Goal: Transaction & Acquisition: Purchase product/service

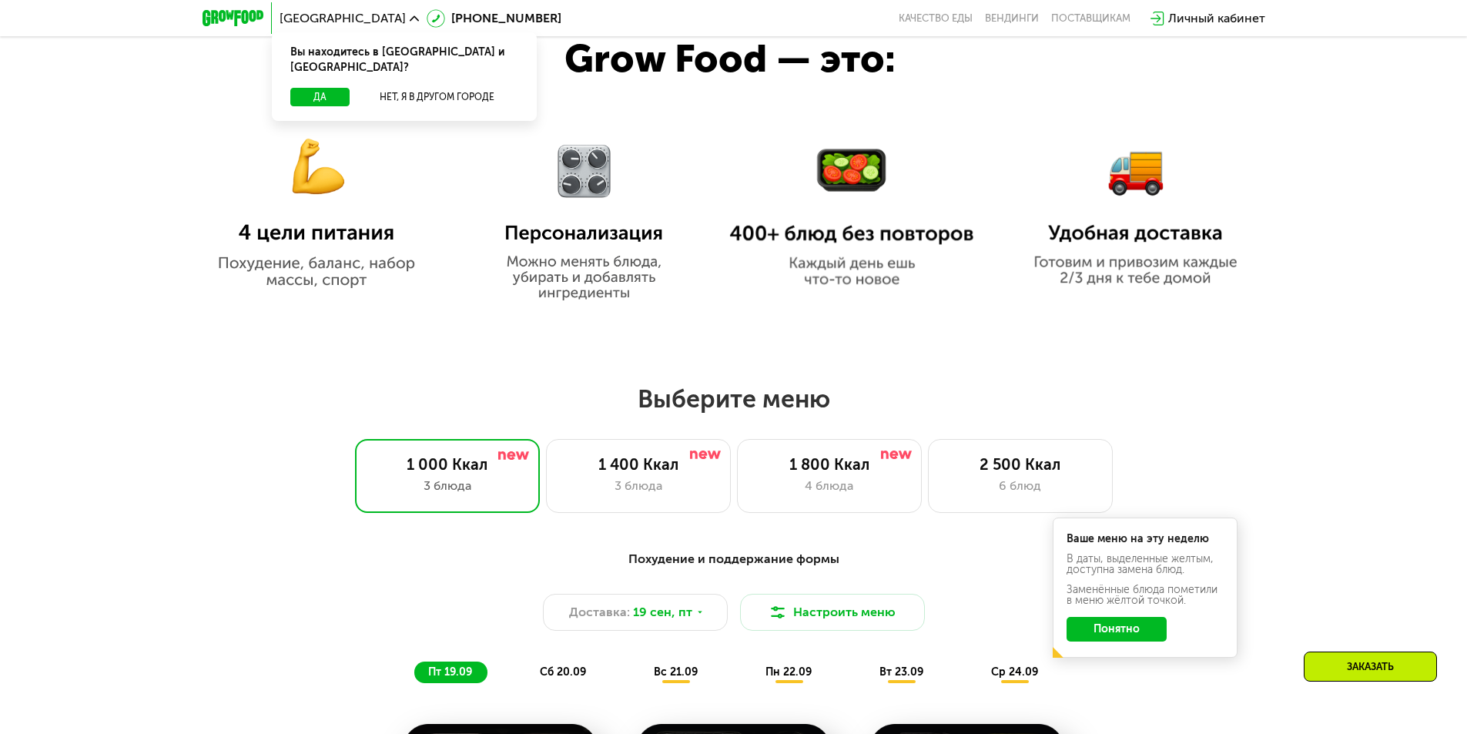
scroll to position [1001, 0]
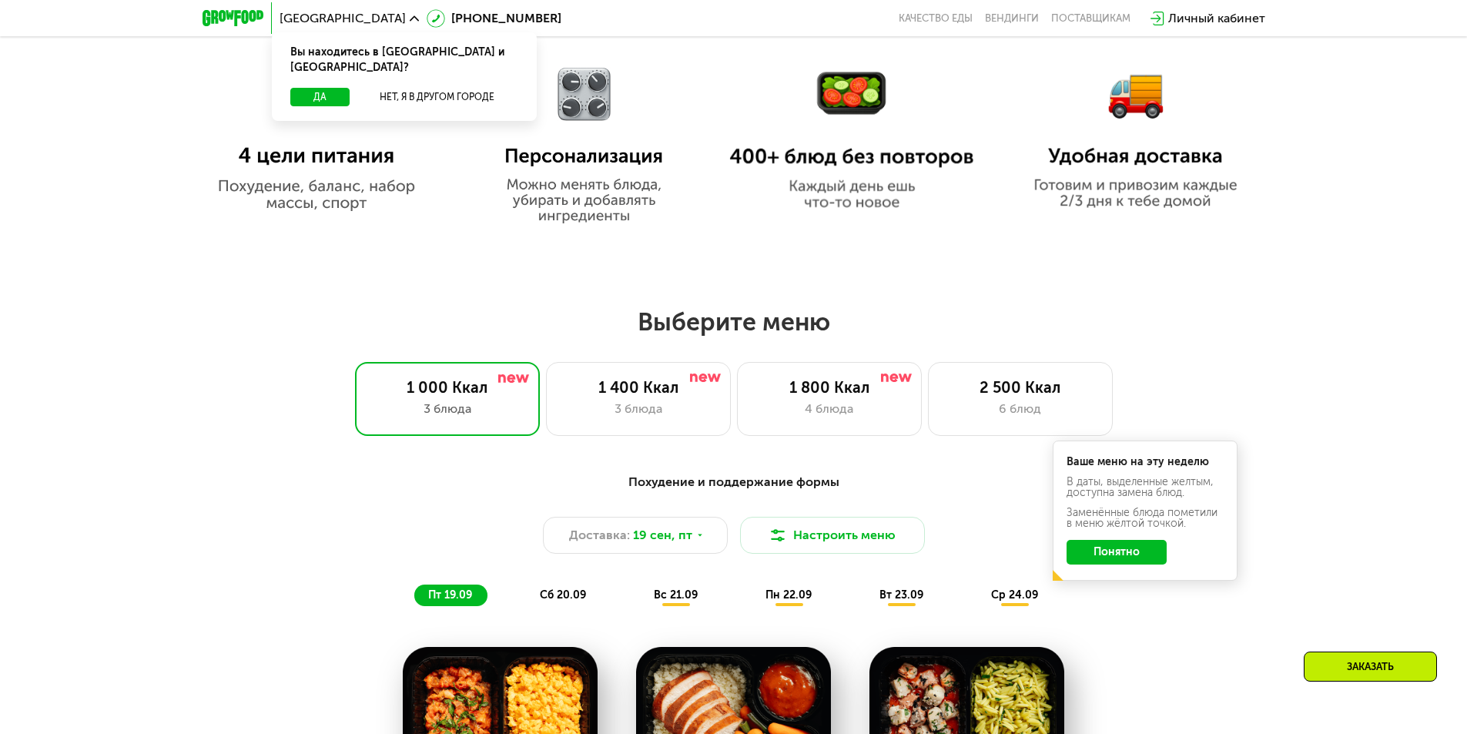
click at [1333, 364] on div "Выберите меню 1 000 Ккал 3 блюда 1 400 Ккал 3 блюда 1 800 Ккал 4 блюда 2 500 Кк…" at bounding box center [733, 370] width 1467 height 129
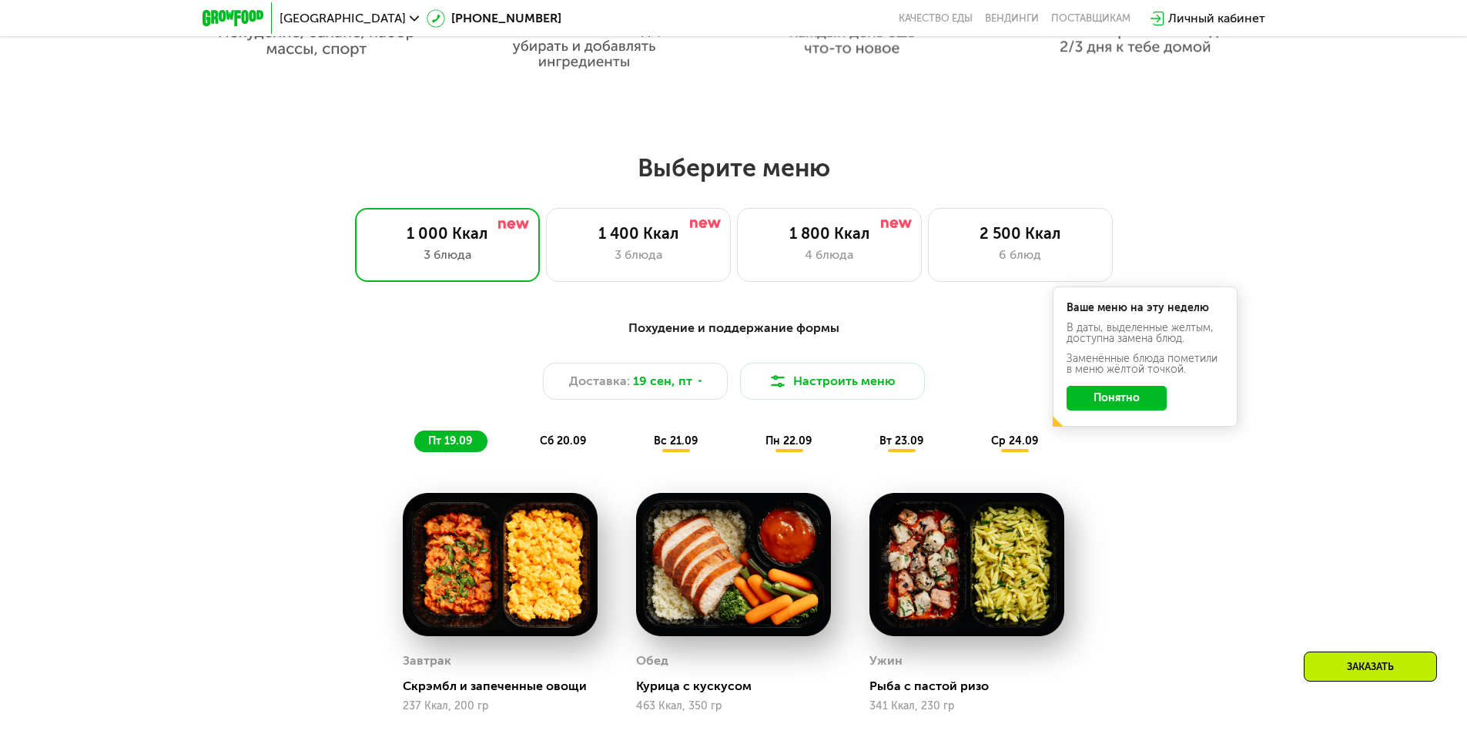
scroll to position [1232, 0]
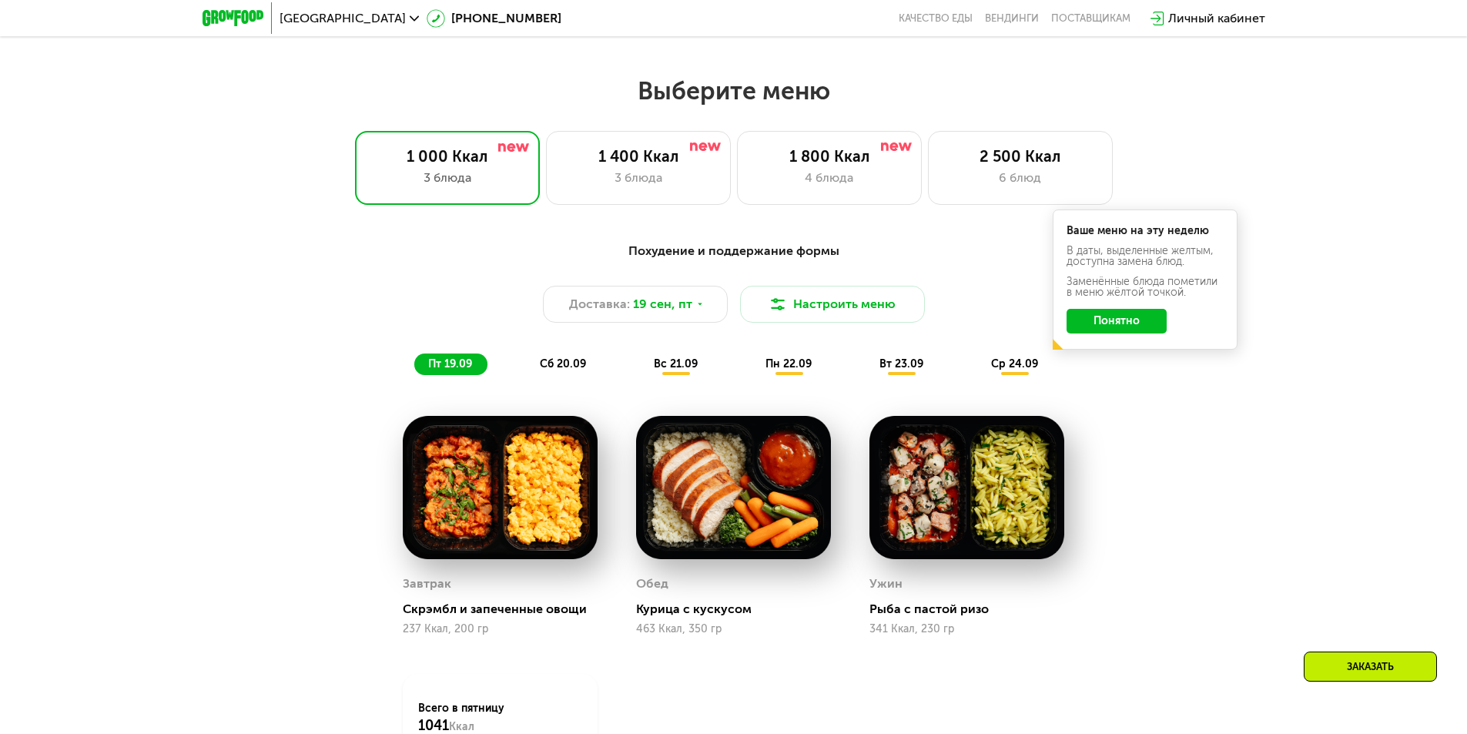
click at [1303, 400] on div "Похудение и поддержание формы Доставка: [DATE] Настроить меню пт 19.09 сб 20.09…" at bounding box center [733, 565] width 1467 height 690
click at [867, 196] on div "1 800 Ккал 4 блюда" at bounding box center [829, 168] width 185 height 74
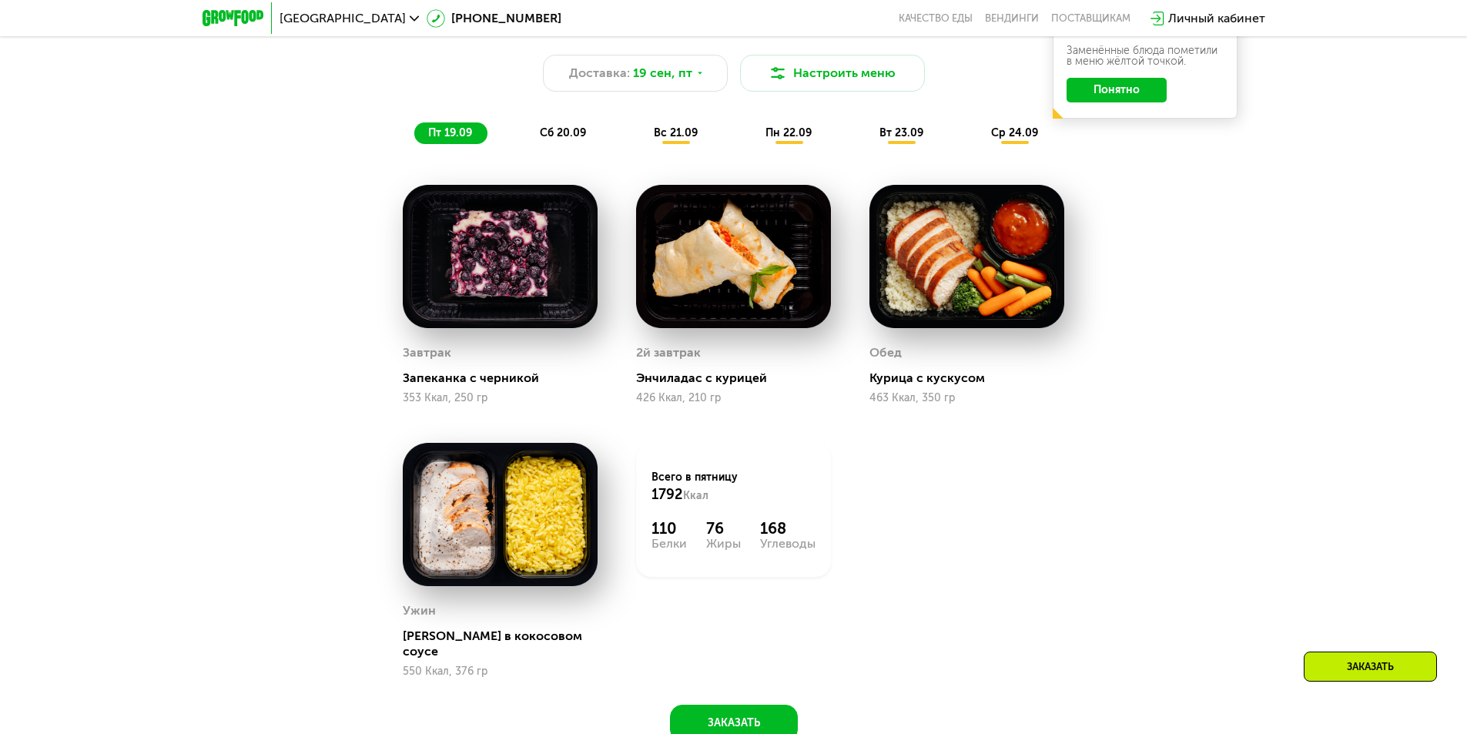
scroll to position [1386, 0]
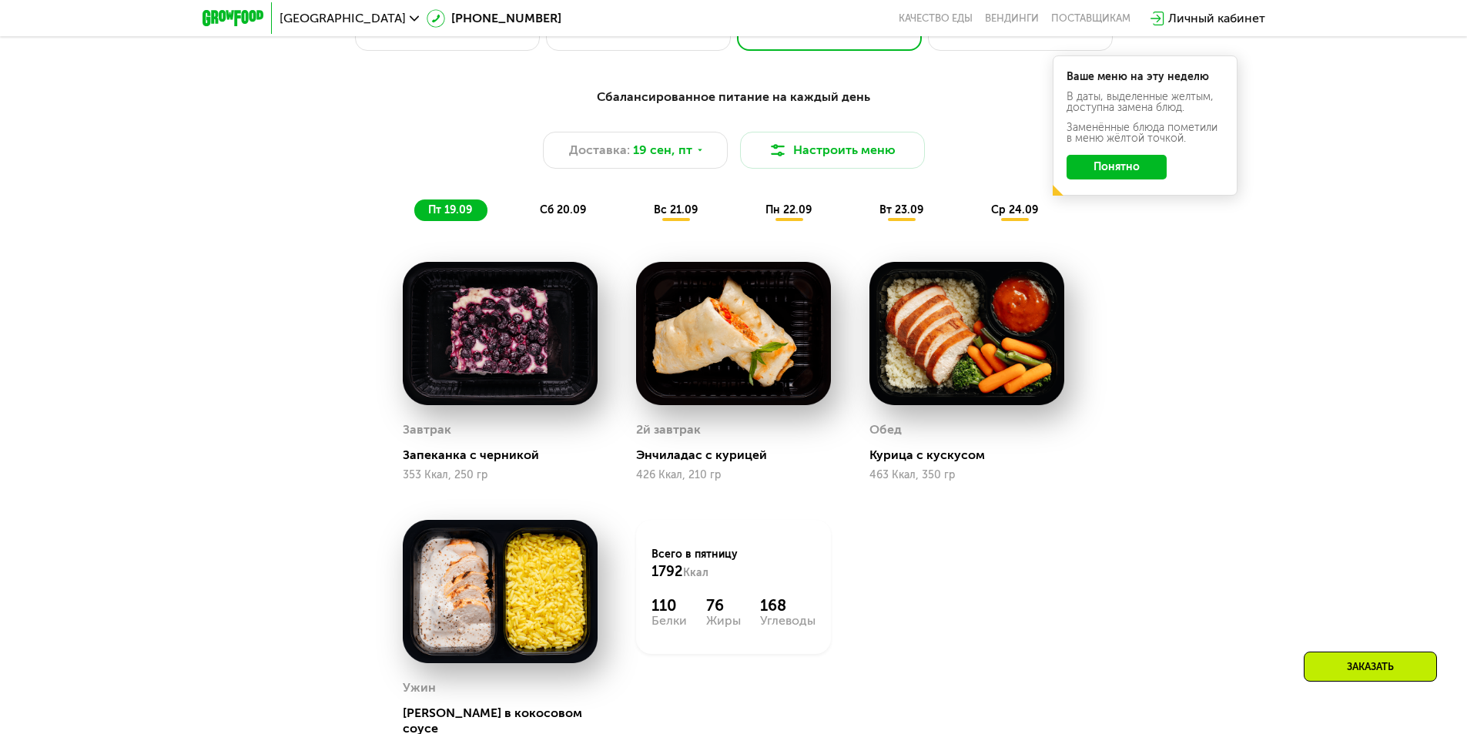
click at [570, 213] on span "сб 20.09" at bounding box center [563, 209] width 46 height 13
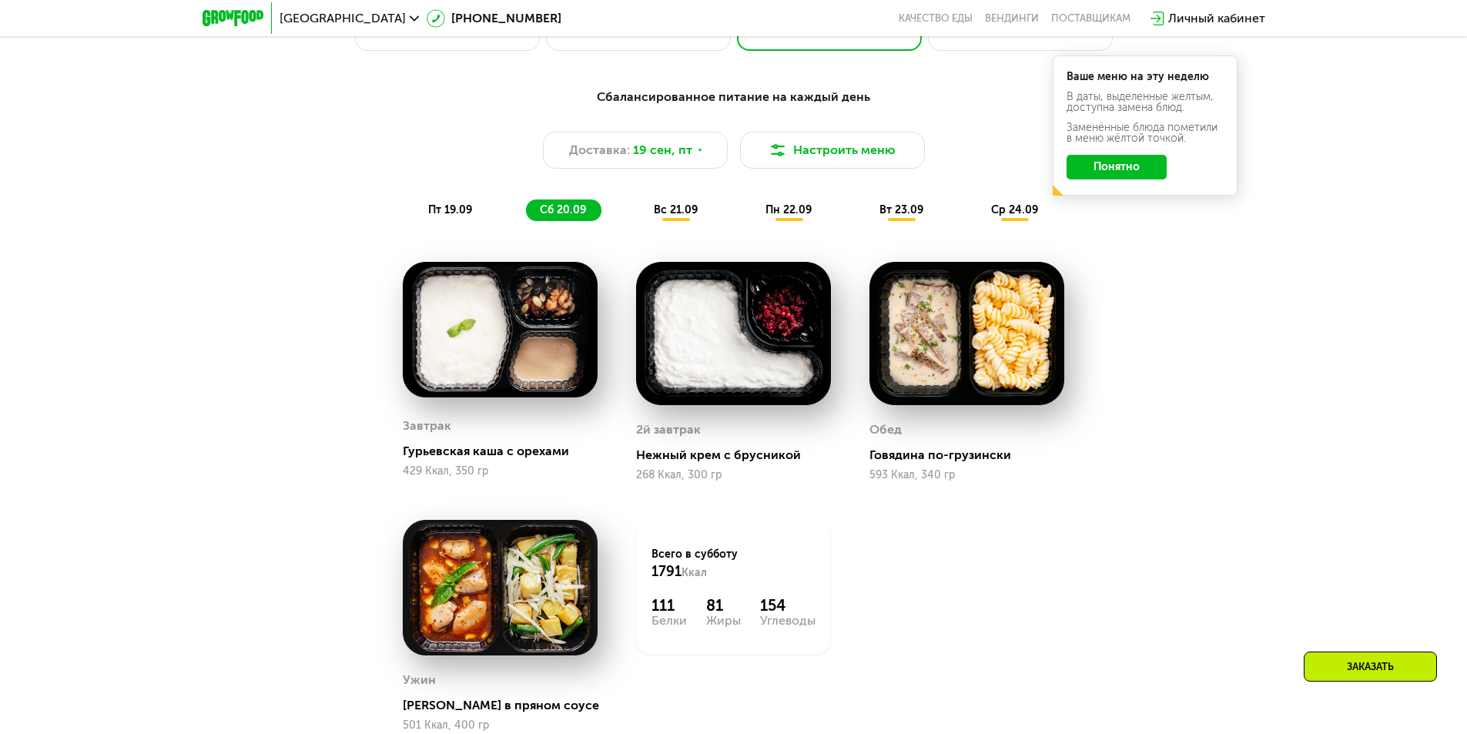
click at [697, 463] on div "Нежный крем с брусникой" at bounding box center [739, 454] width 207 height 15
click at [657, 216] on span "вс 21.09" at bounding box center [676, 209] width 44 height 13
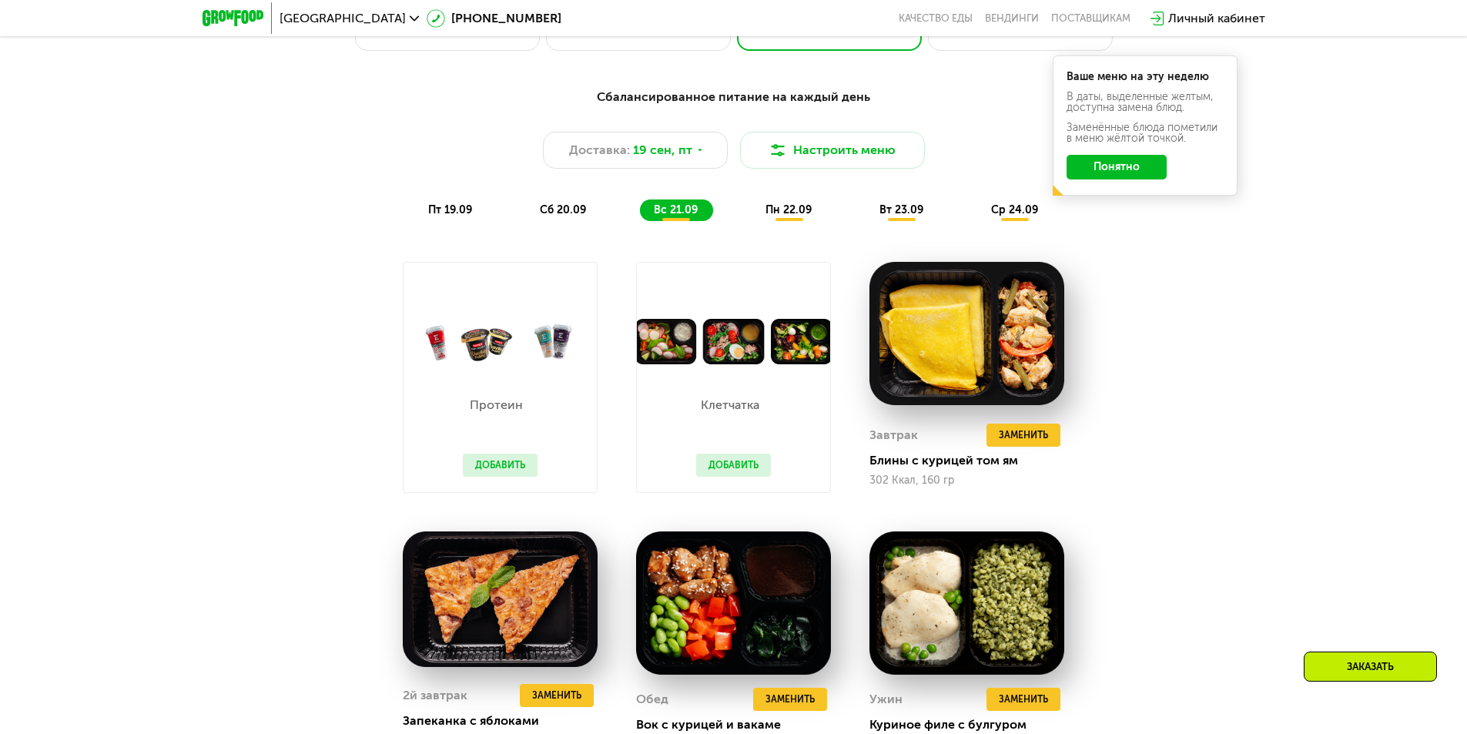
scroll to position [1540, 0]
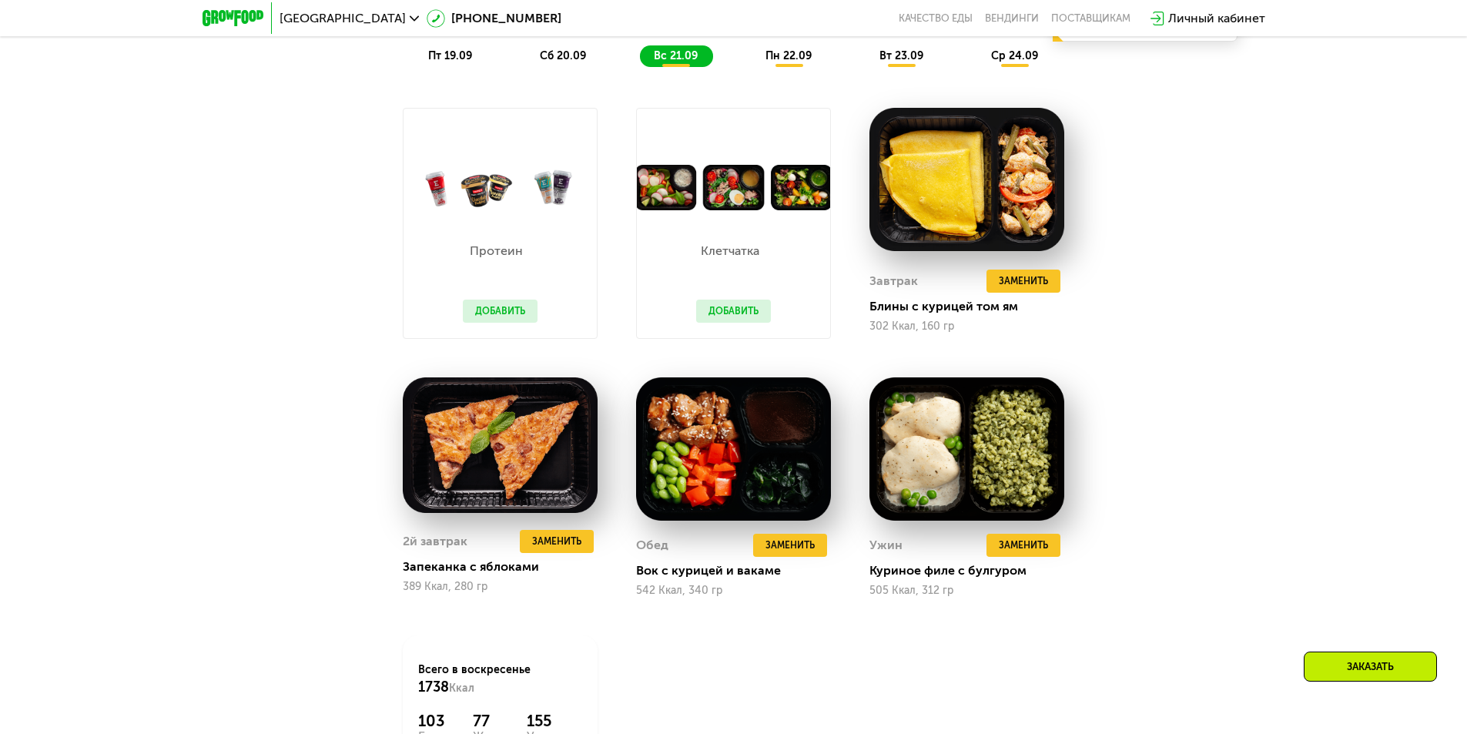
click at [496, 314] on button "Добавить" at bounding box center [500, 311] width 75 height 23
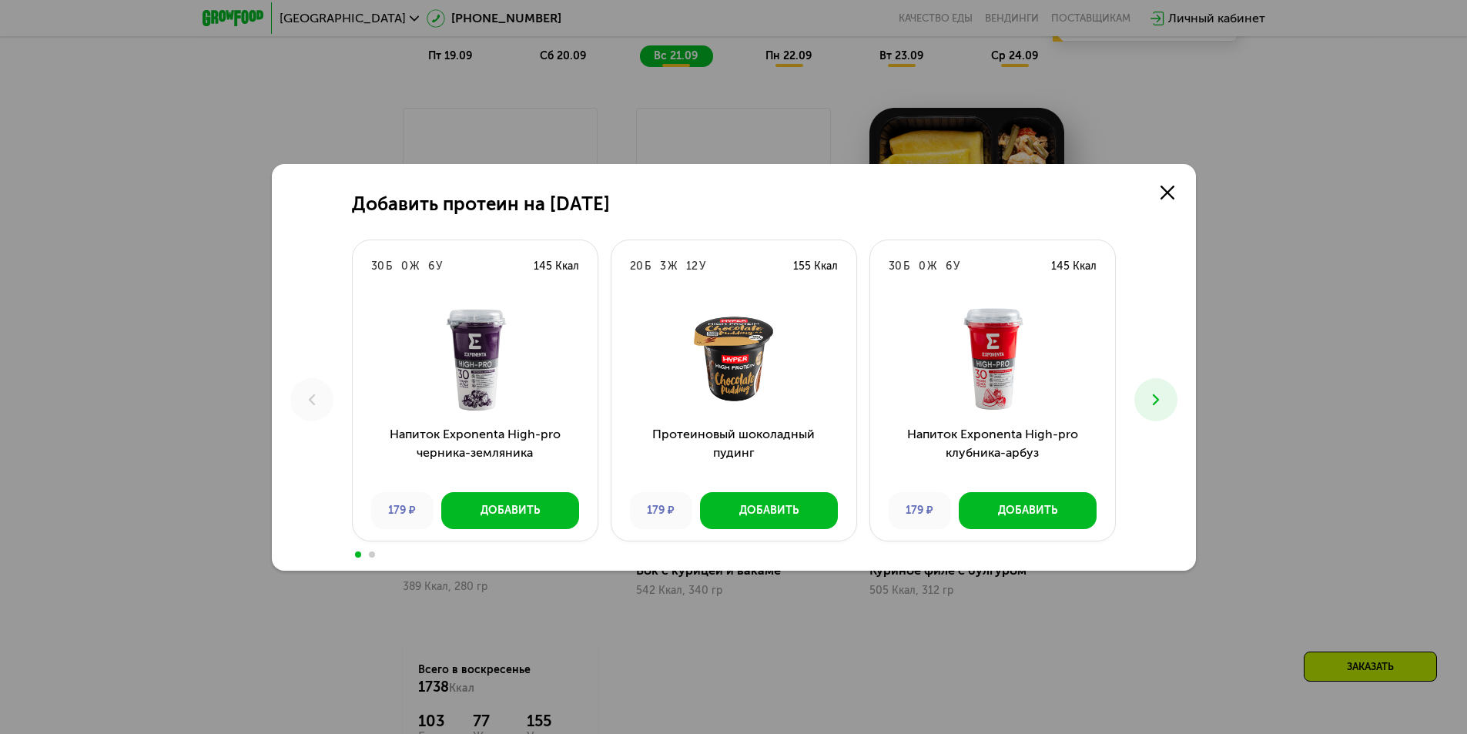
click at [1169, 389] on button at bounding box center [1155, 399] width 43 height 43
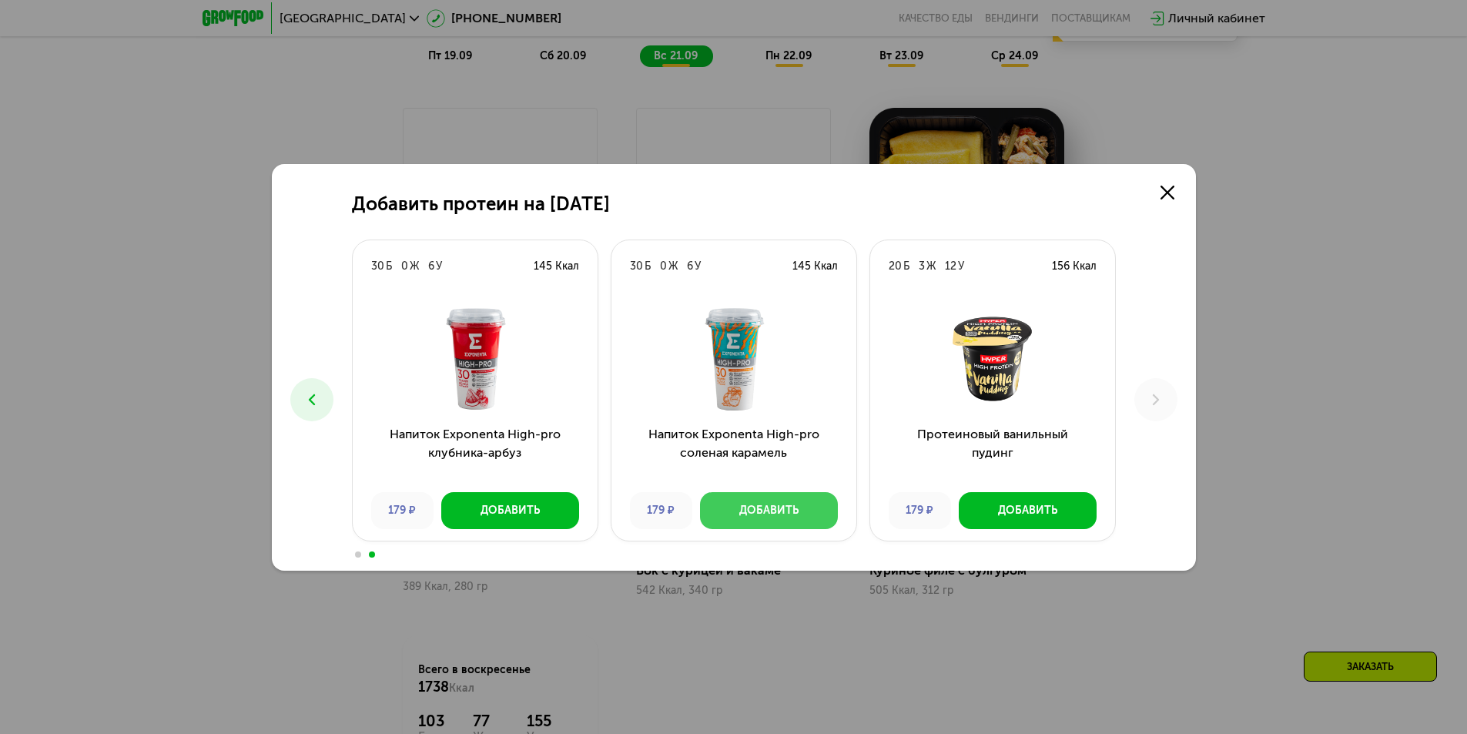
click at [797, 511] on div "Добавить" at bounding box center [768, 510] width 59 height 15
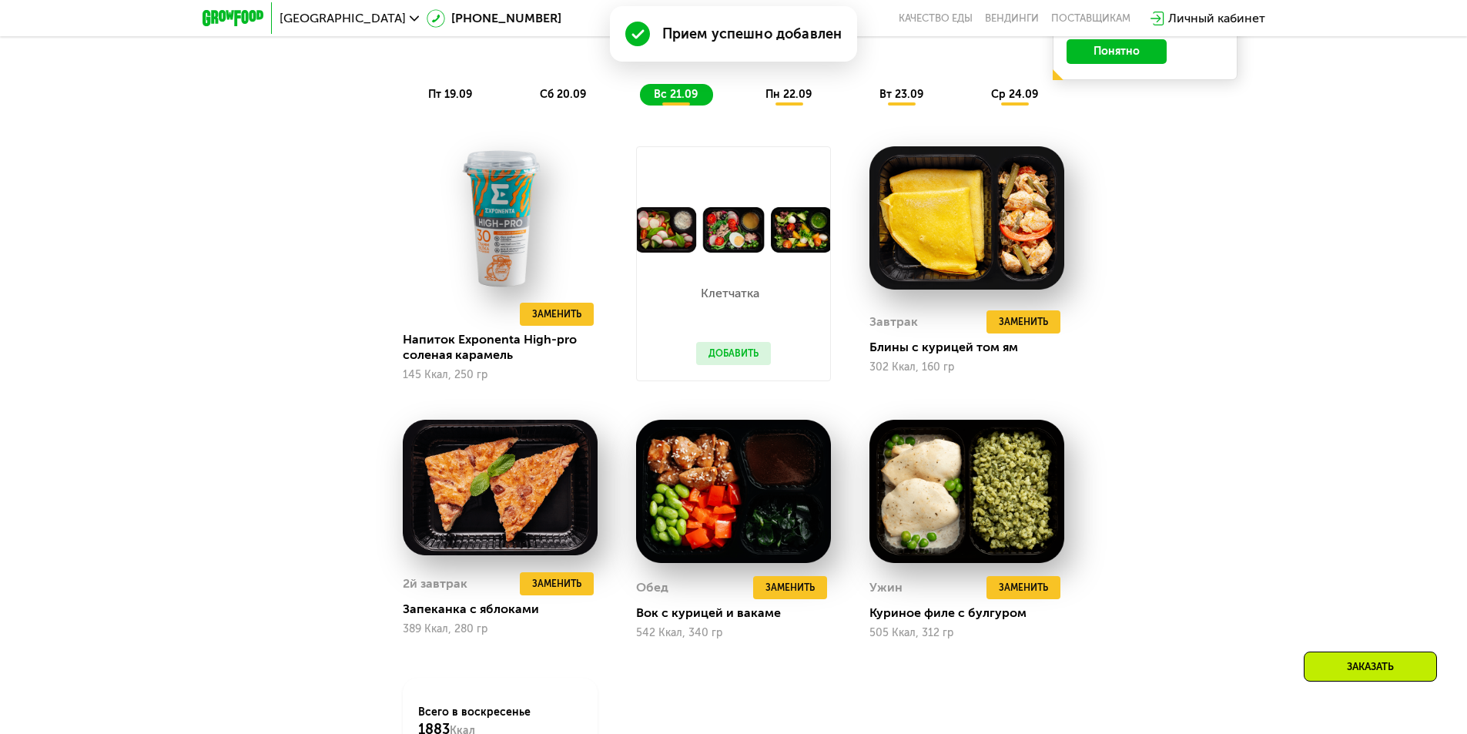
click at [765, 356] on button "Добавить" at bounding box center [733, 353] width 75 height 23
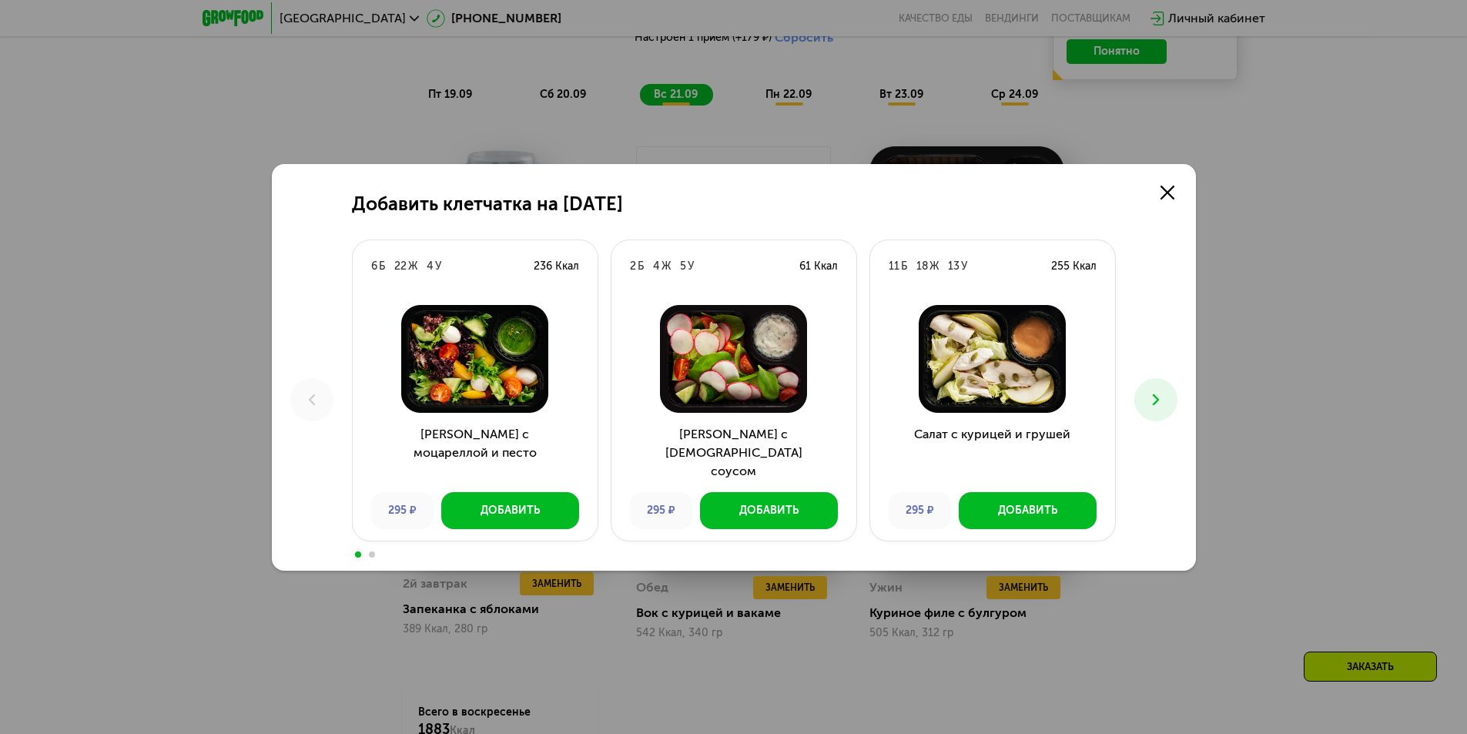
click at [1156, 407] on icon at bounding box center [1156, 399] width 18 height 18
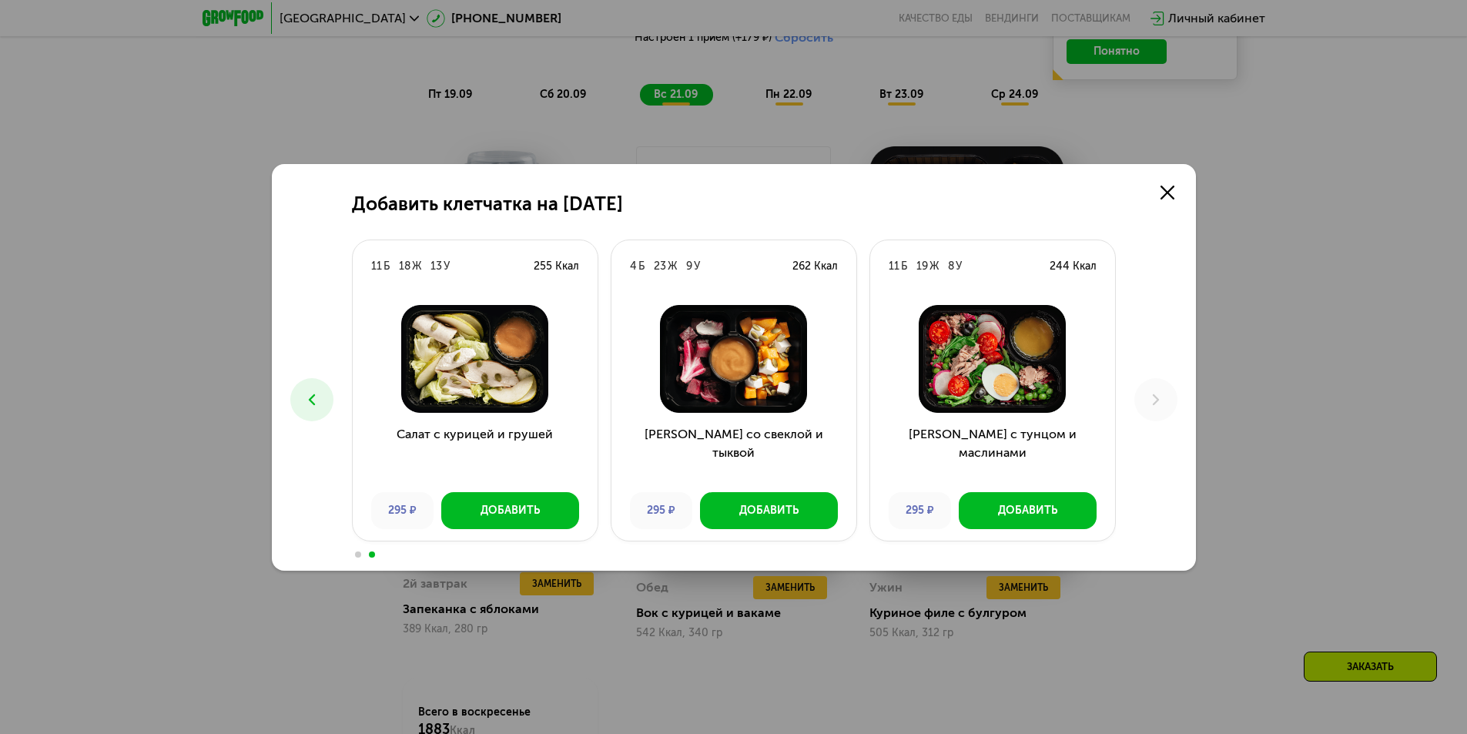
click at [321, 410] on button at bounding box center [311, 399] width 43 height 43
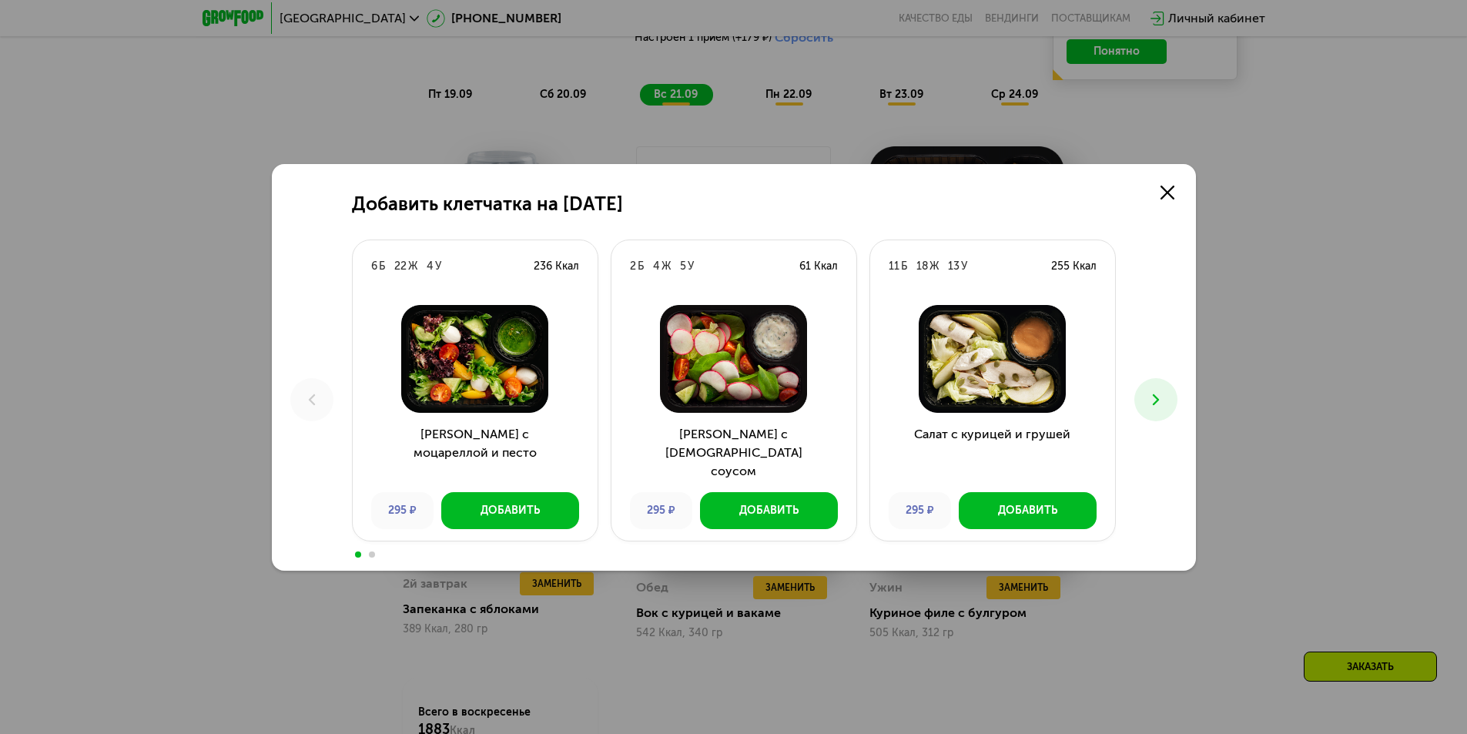
click at [1153, 393] on icon at bounding box center [1156, 399] width 18 height 18
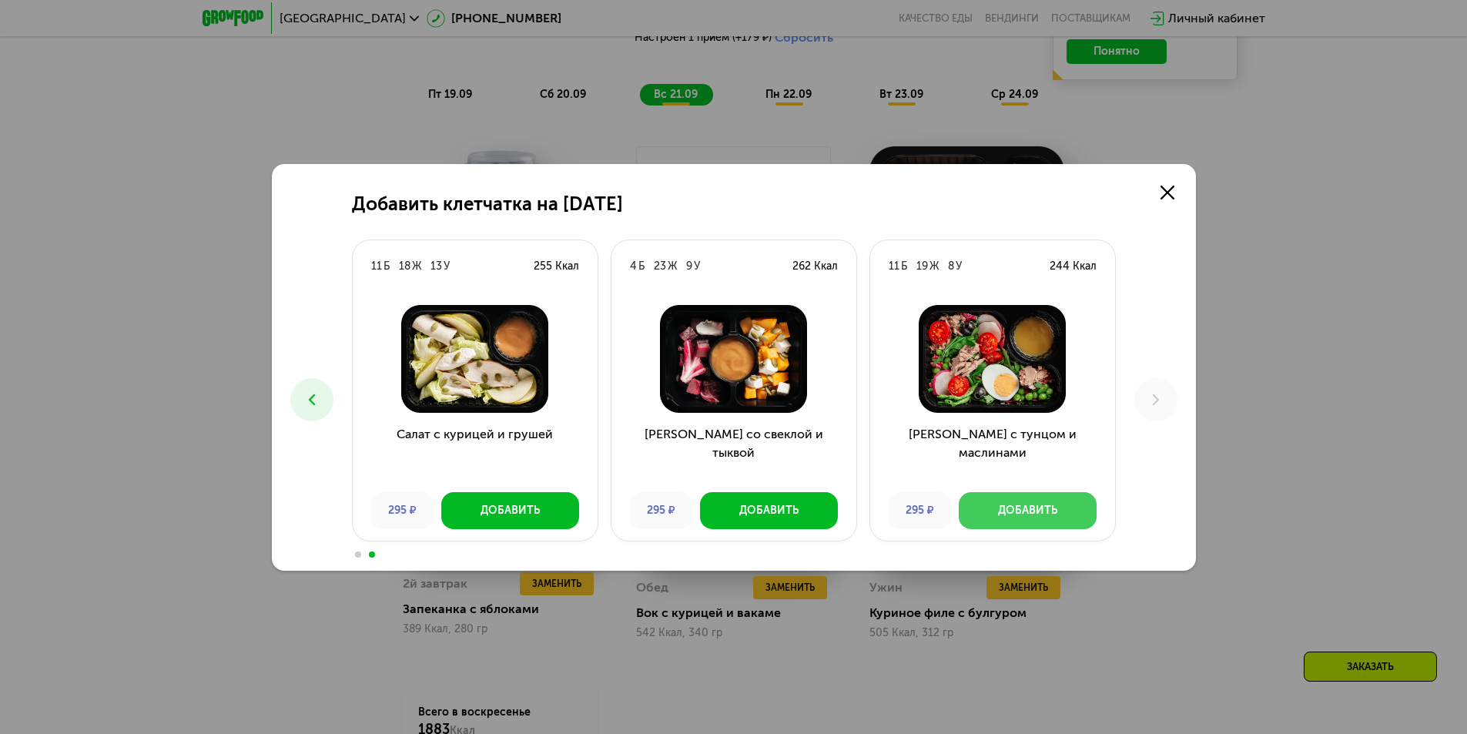
click at [1002, 511] on div "Добавить" at bounding box center [1027, 510] width 59 height 15
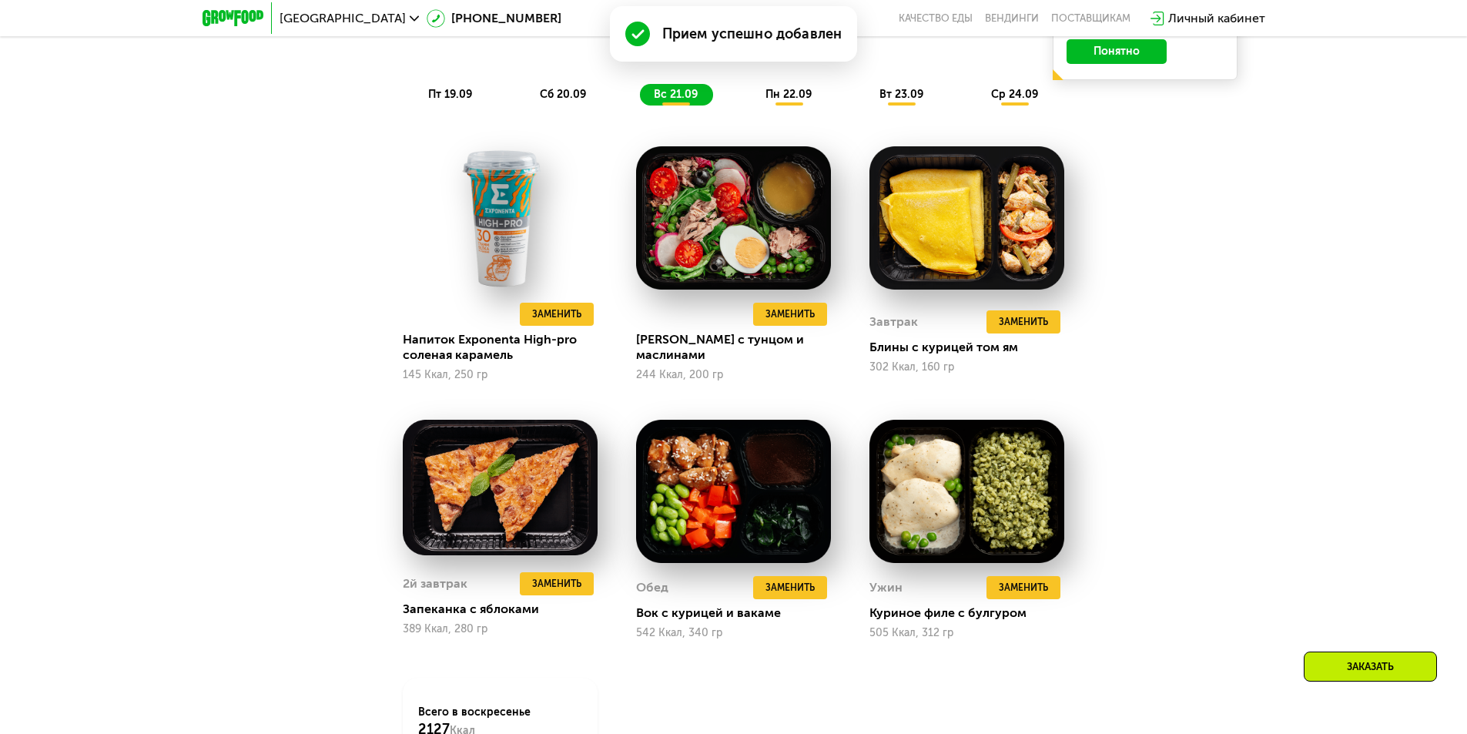
scroll to position [1309, 0]
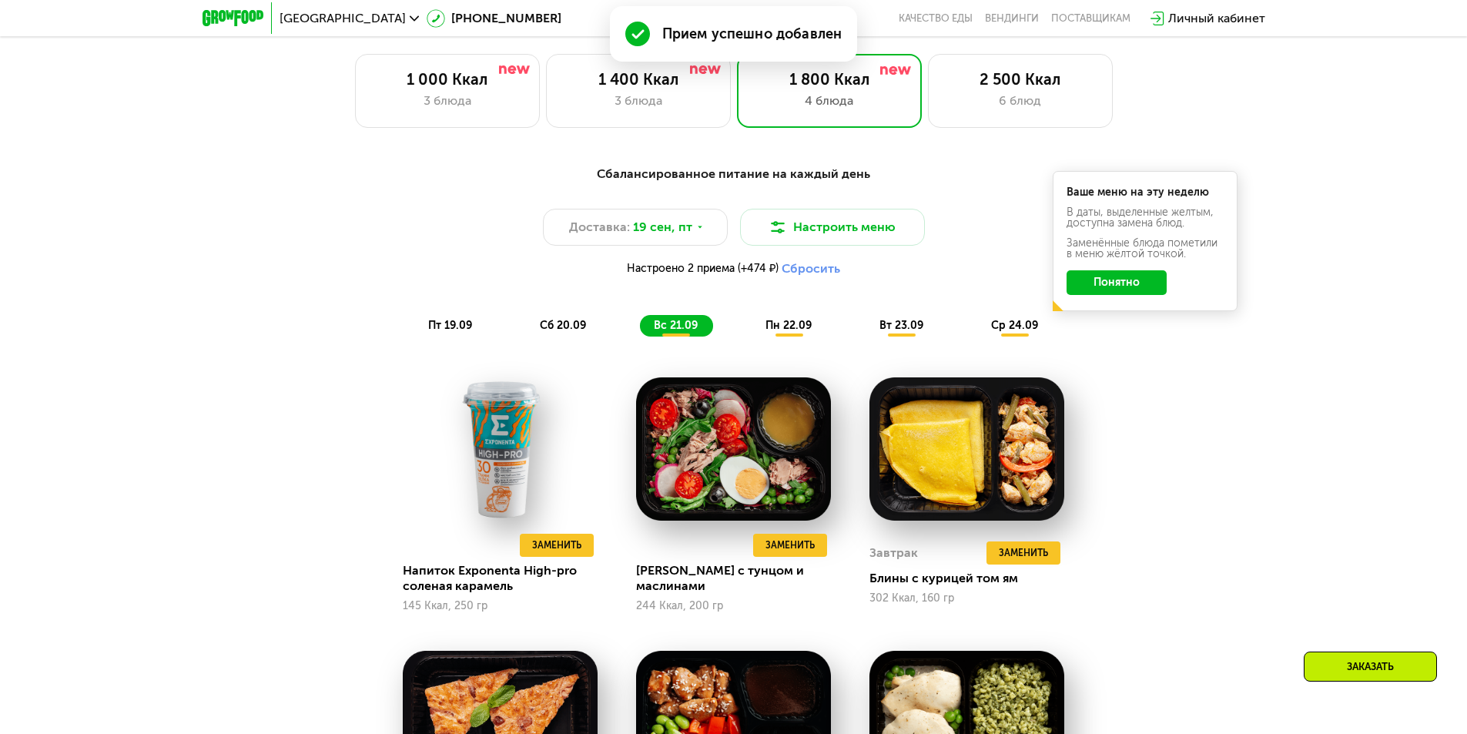
click at [785, 331] on span "пн 22.09" at bounding box center [788, 325] width 46 height 13
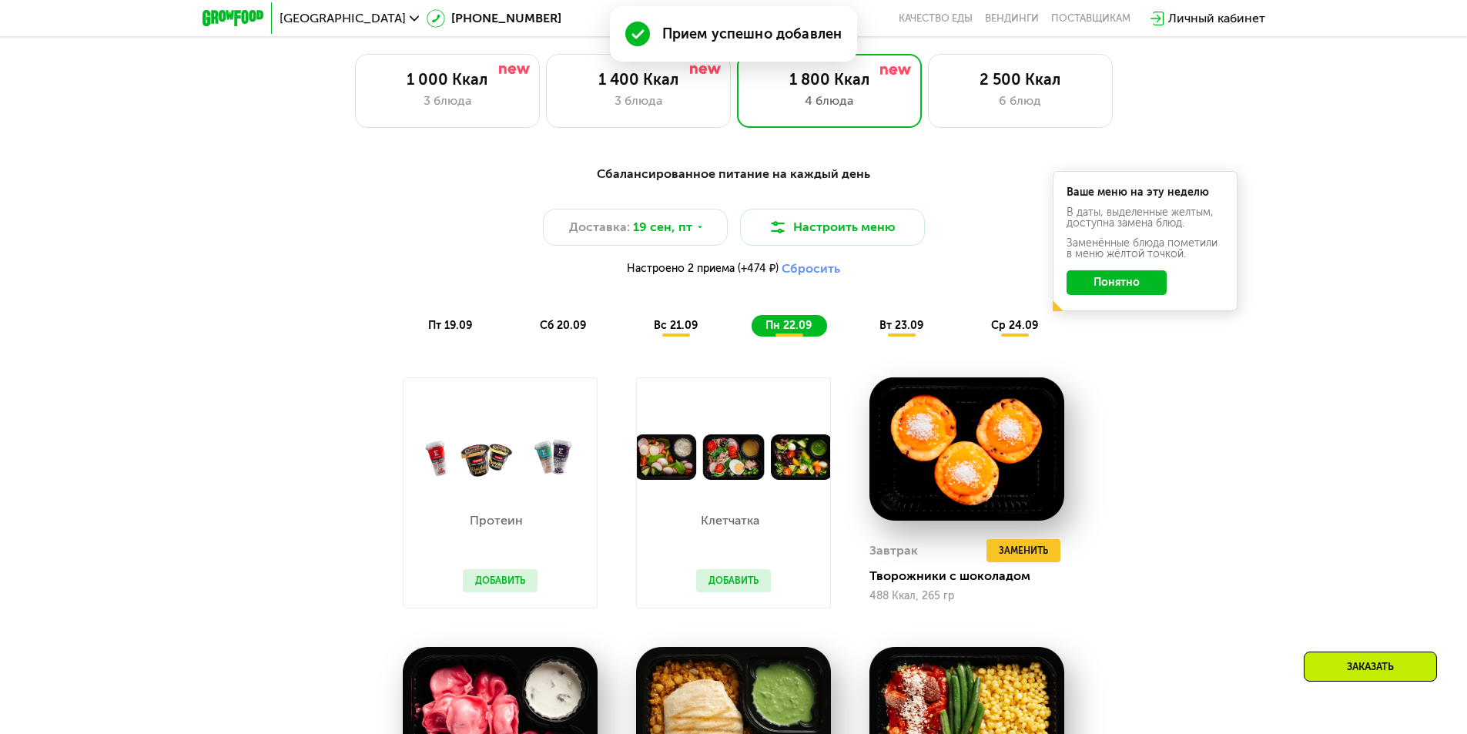
click at [681, 322] on div "вс 21.09" at bounding box center [676, 326] width 73 height 22
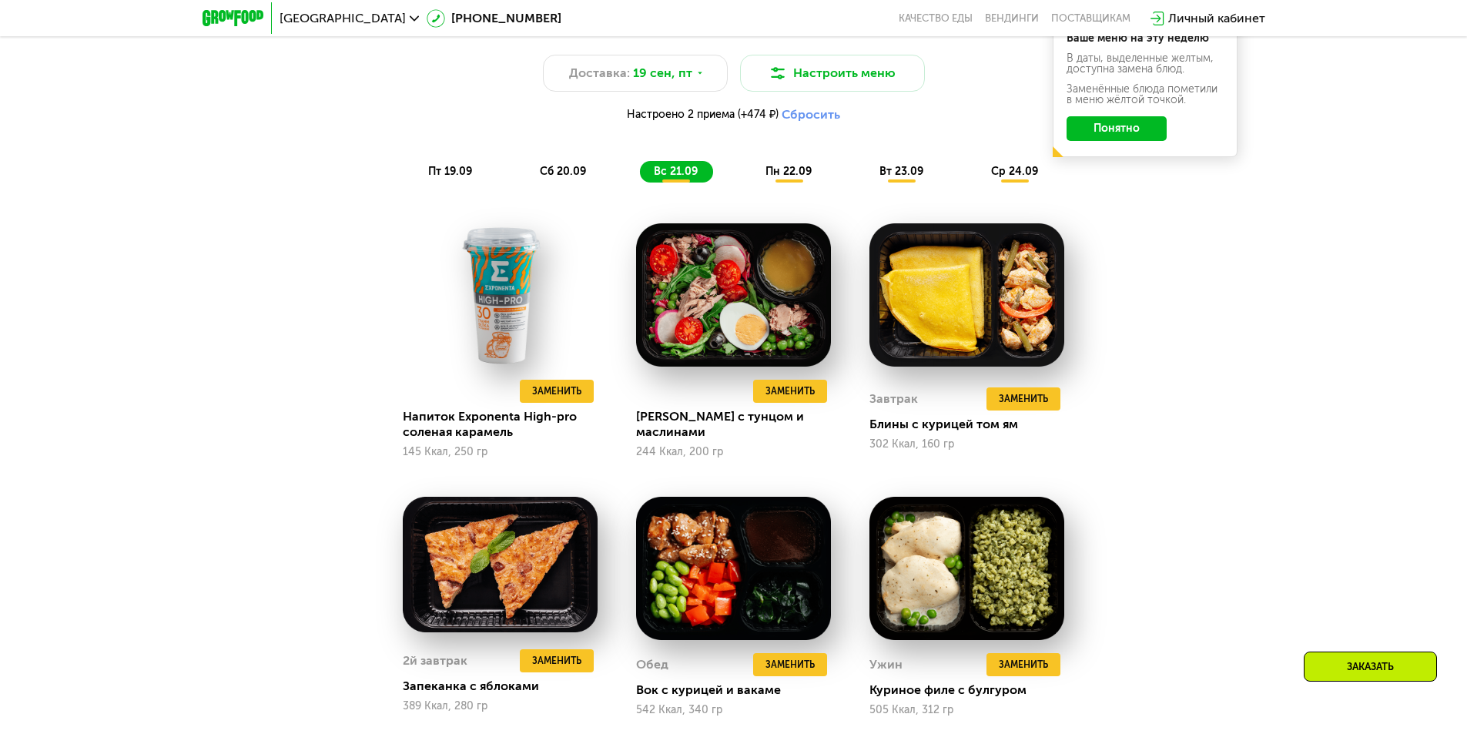
scroll to position [1540, 0]
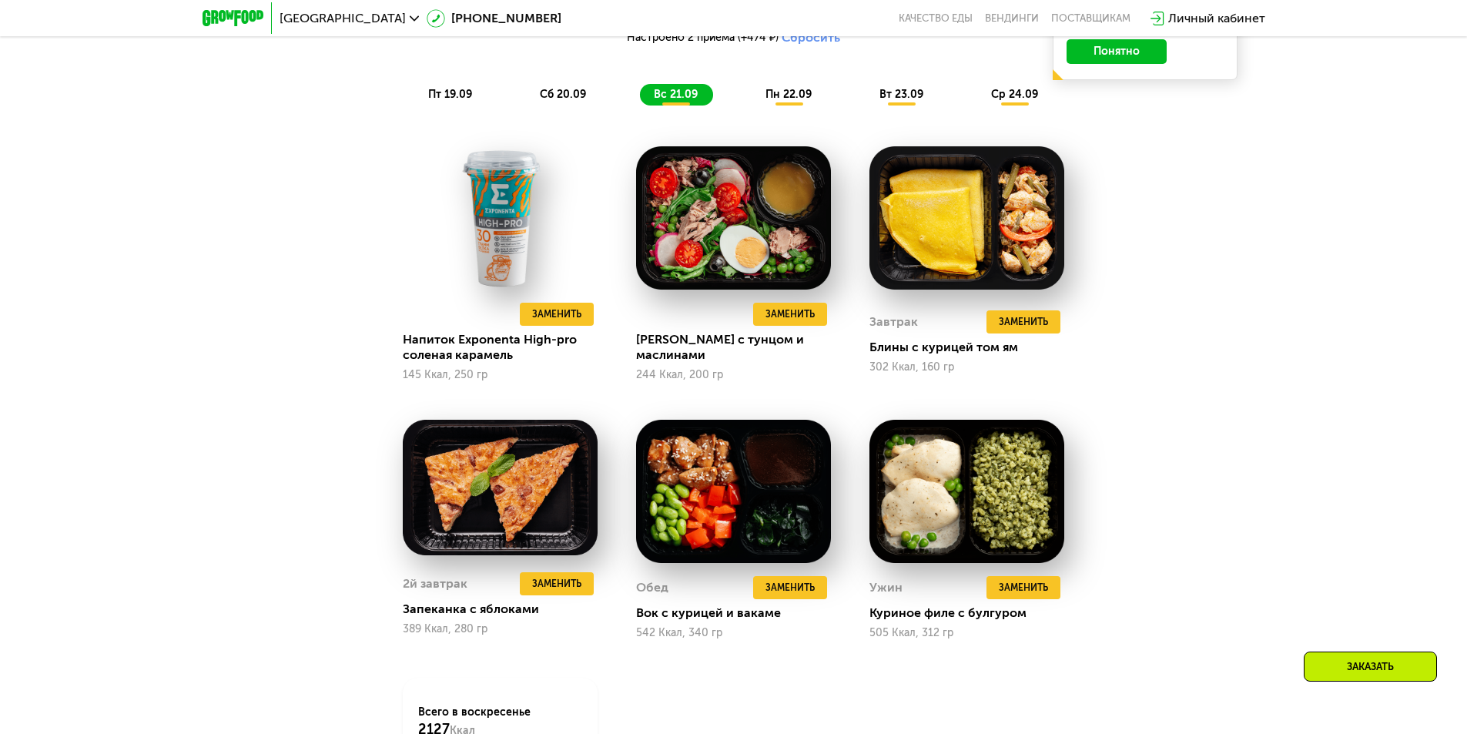
click at [805, 97] on span "пн 22.09" at bounding box center [788, 94] width 46 height 13
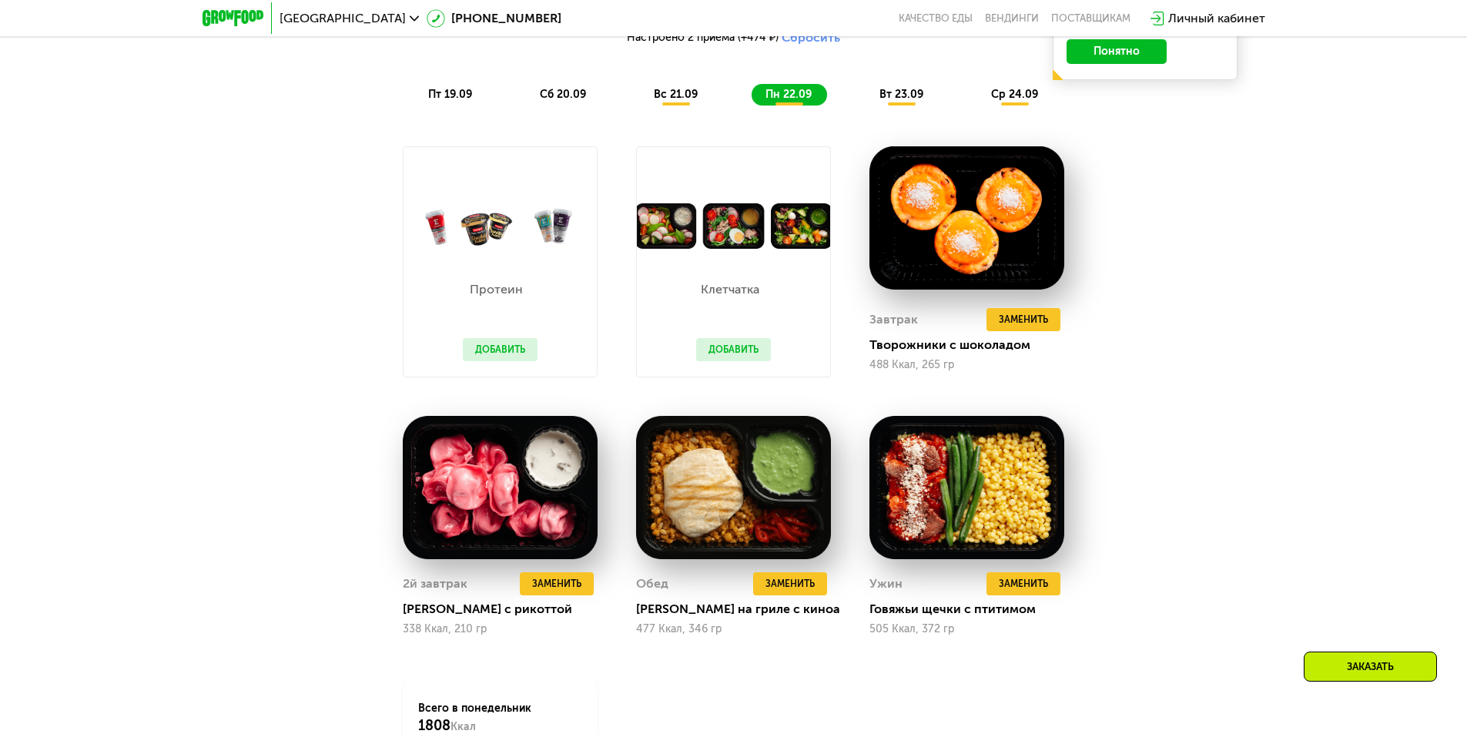
click at [886, 95] on span "вт 23.09" at bounding box center [901, 94] width 44 height 13
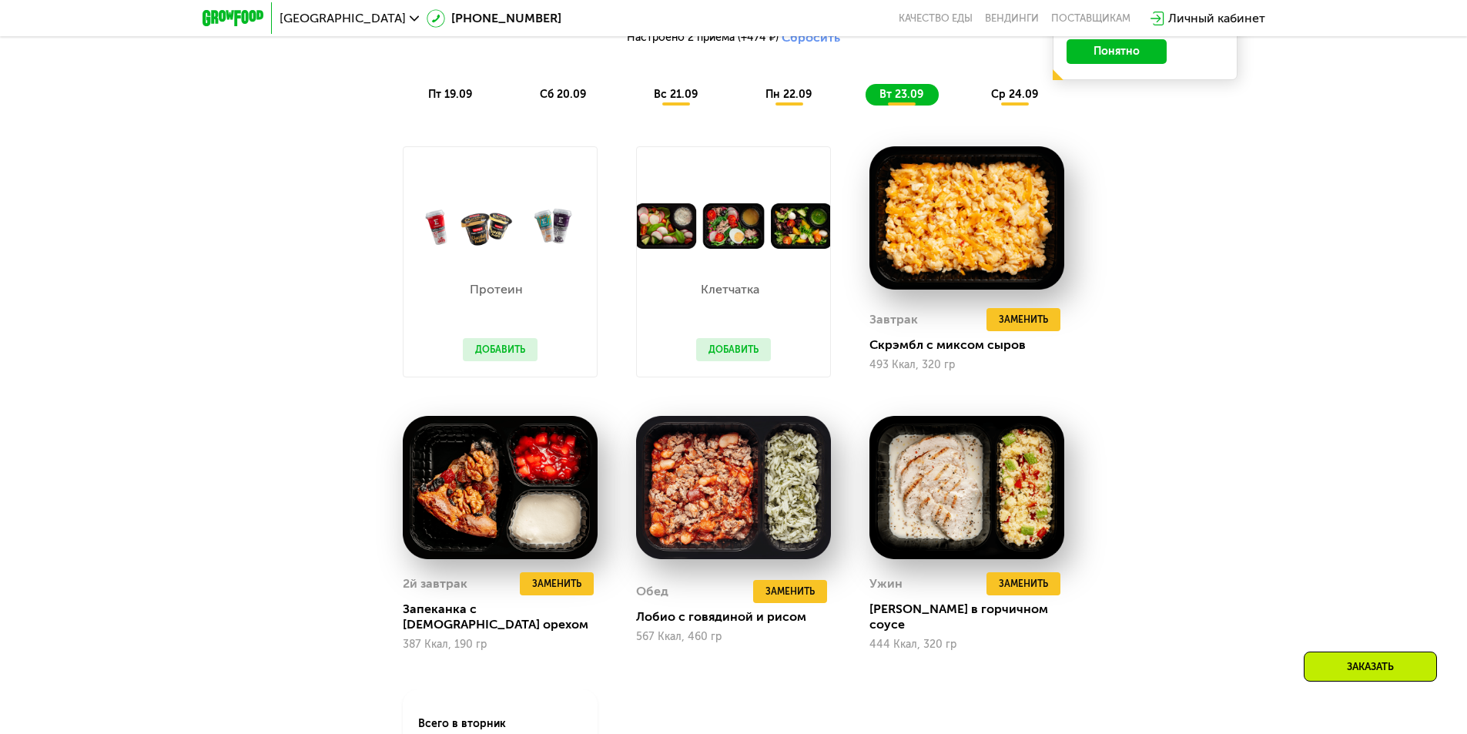
click at [1013, 101] on span "ср 24.09" at bounding box center [1014, 94] width 47 height 13
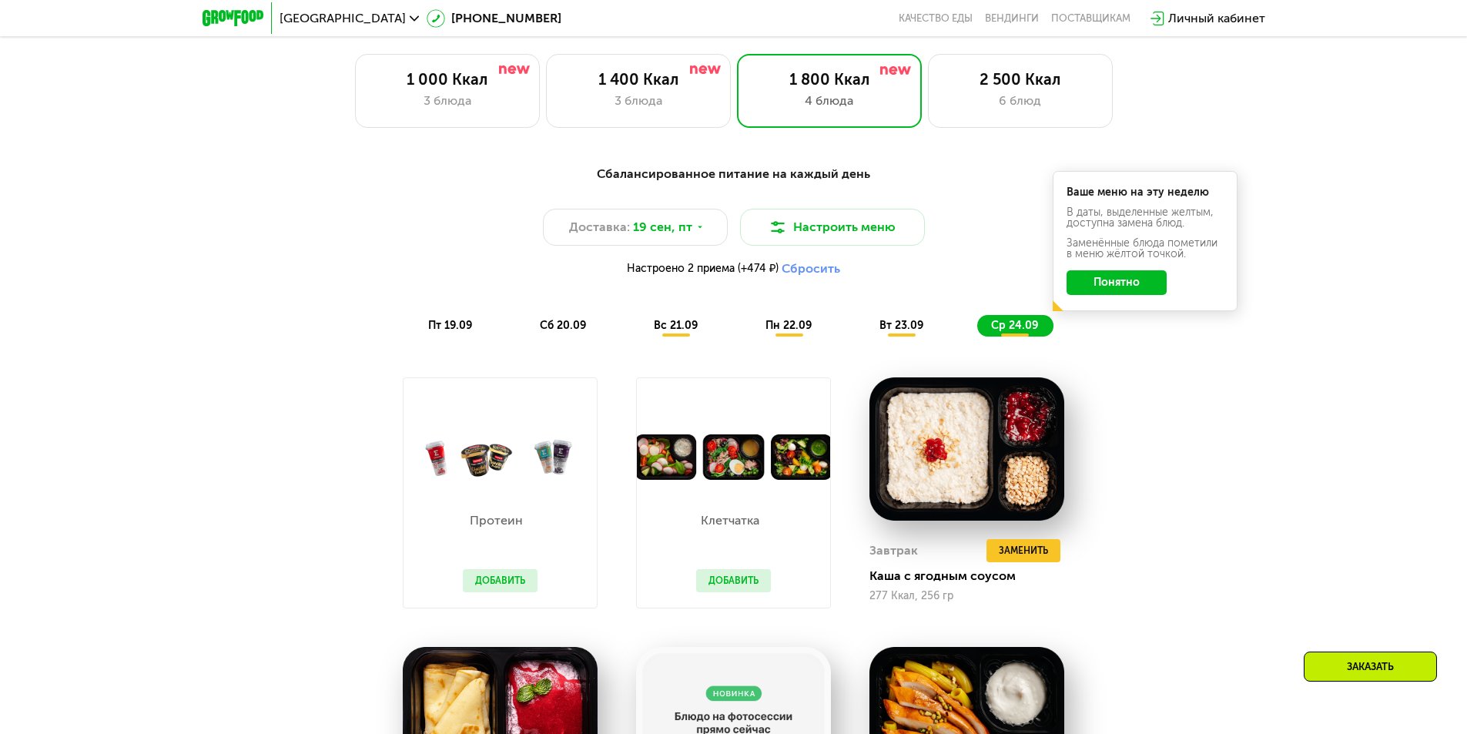
scroll to position [1232, 0]
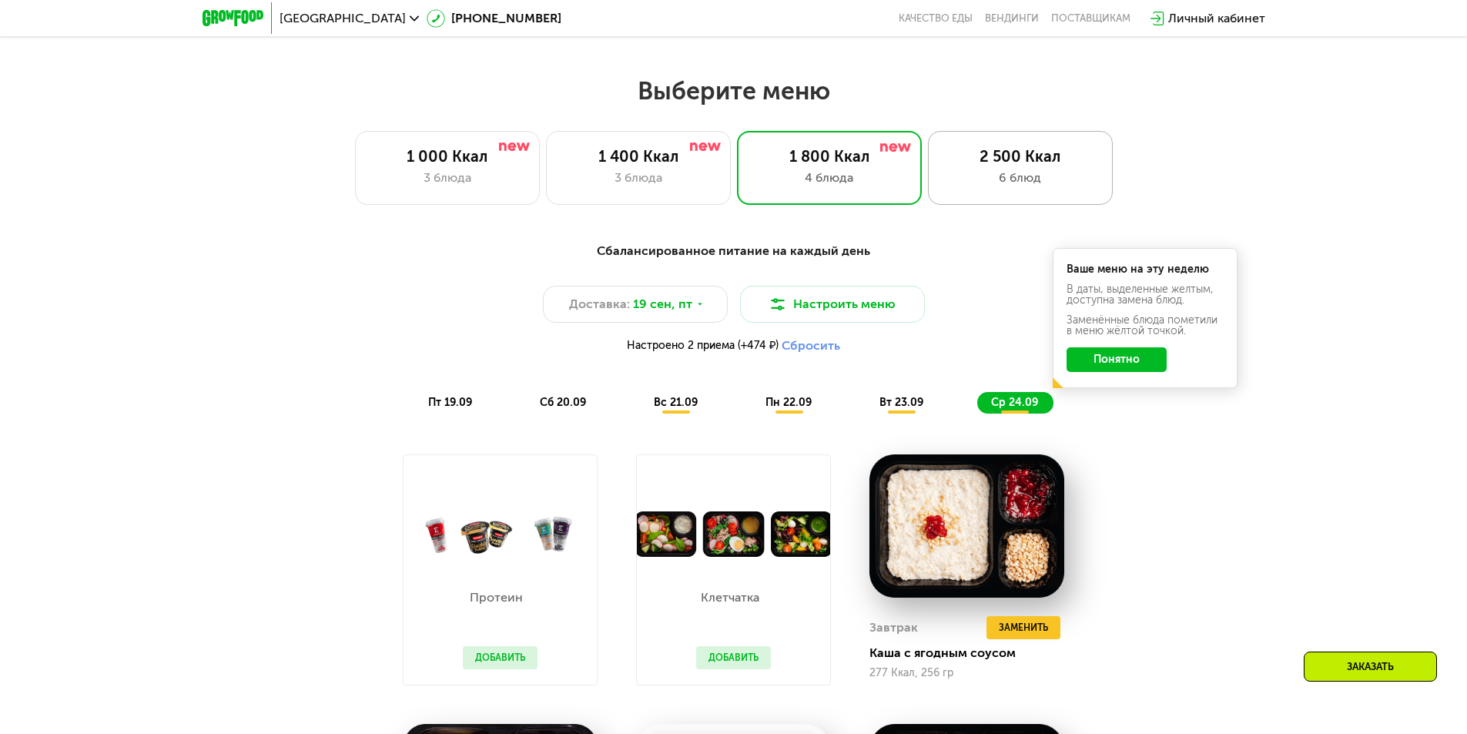
click at [1048, 186] on div "6 блюд" at bounding box center [1020, 178] width 152 height 18
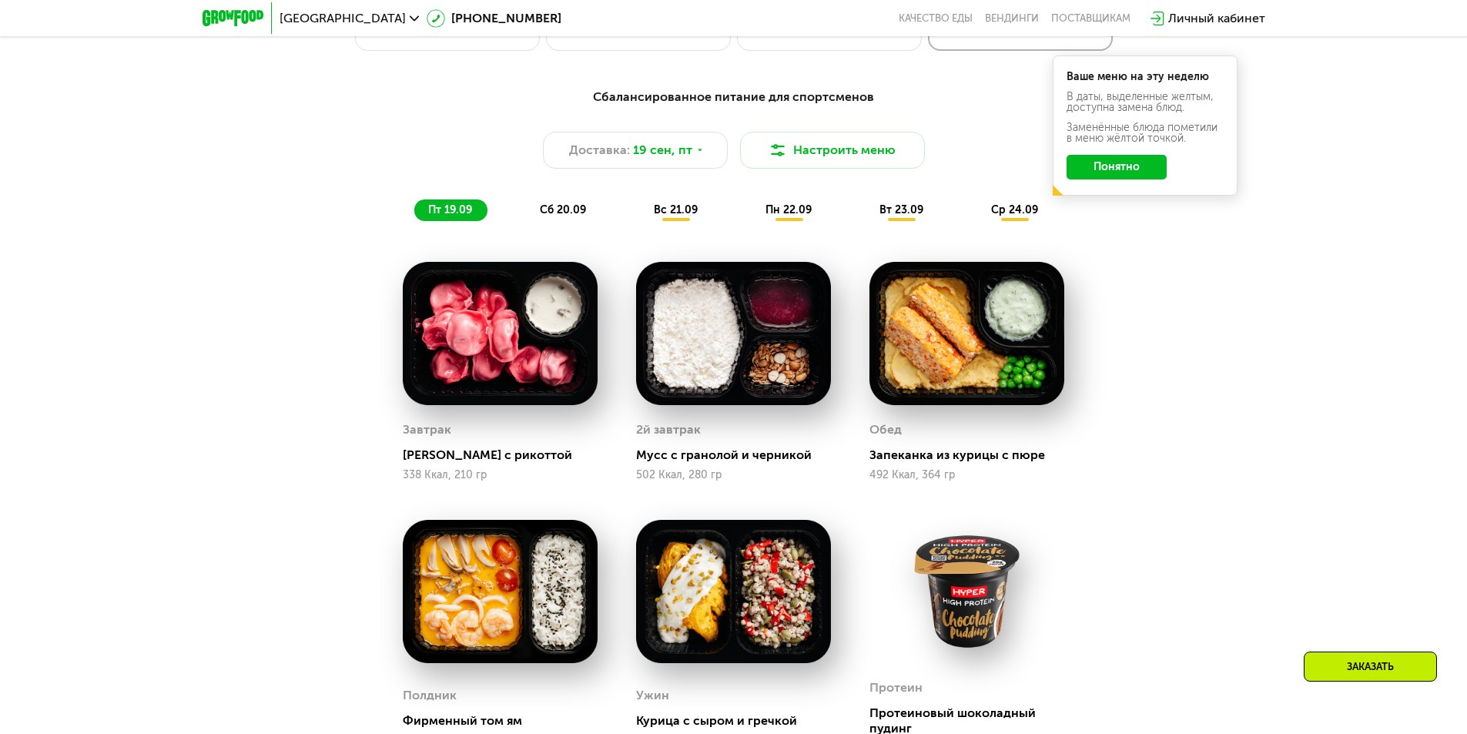
scroll to position [1463, 0]
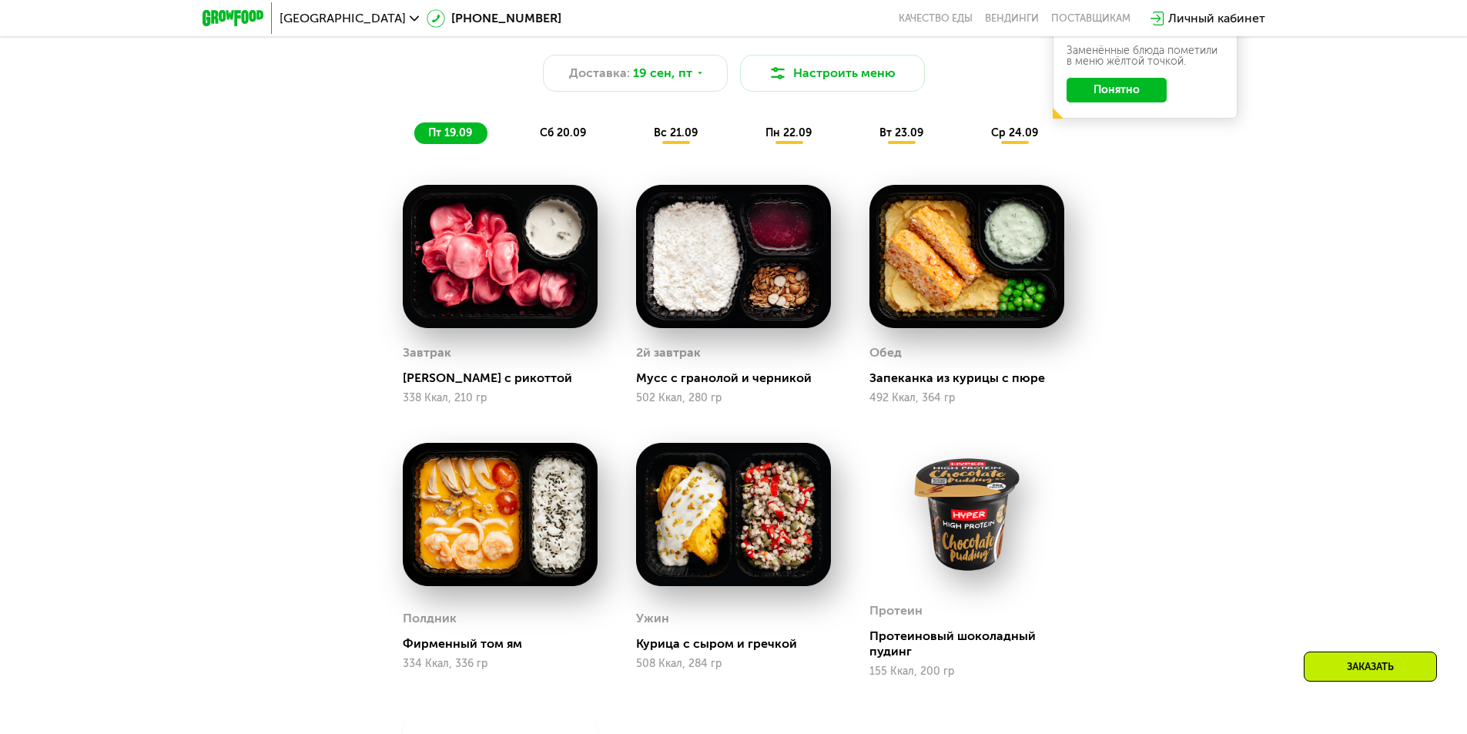
click at [461, 505] on img at bounding box center [500, 514] width 195 height 143
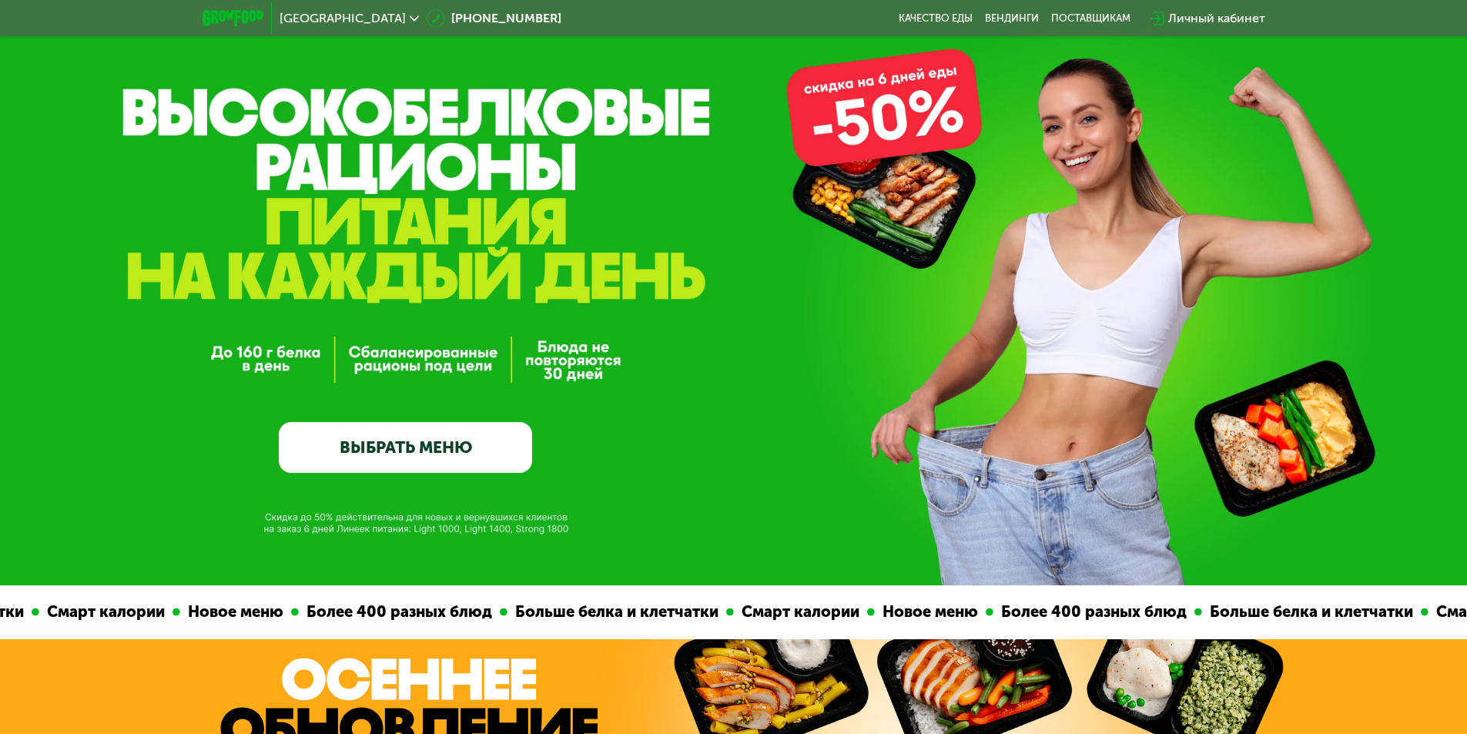
scroll to position [0, 0]
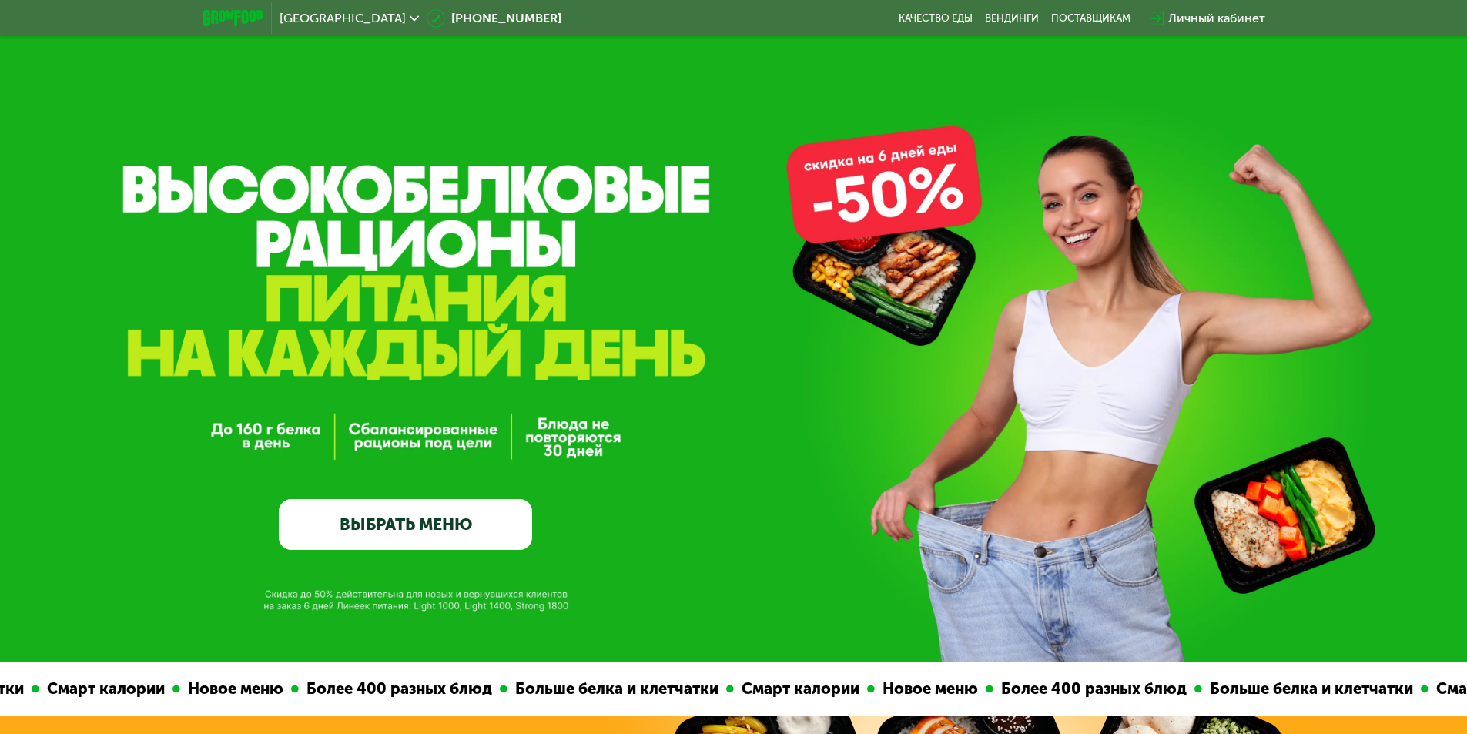
click at [942, 22] on link "Качество еды" at bounding box center [936, 18] width 74 height 12
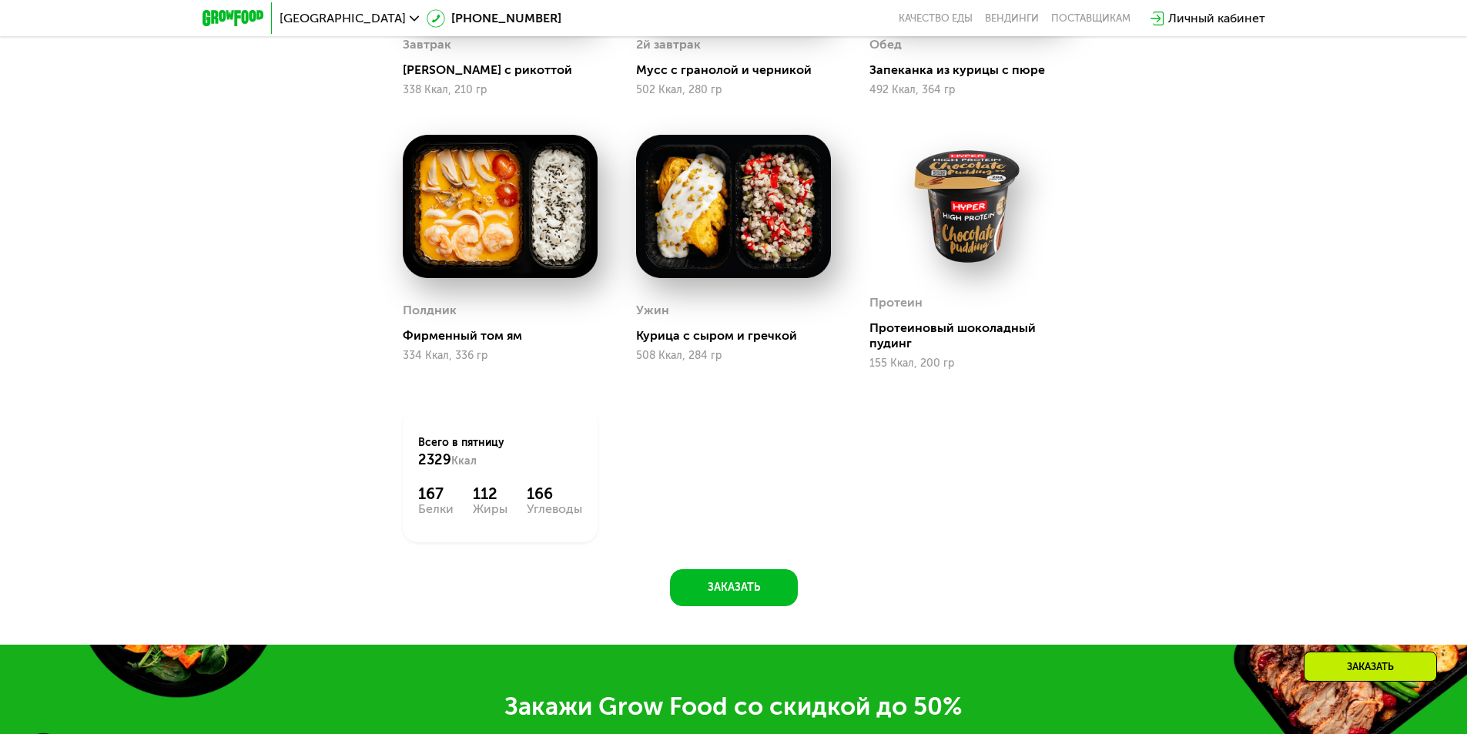
scroll to position [2233, 0]
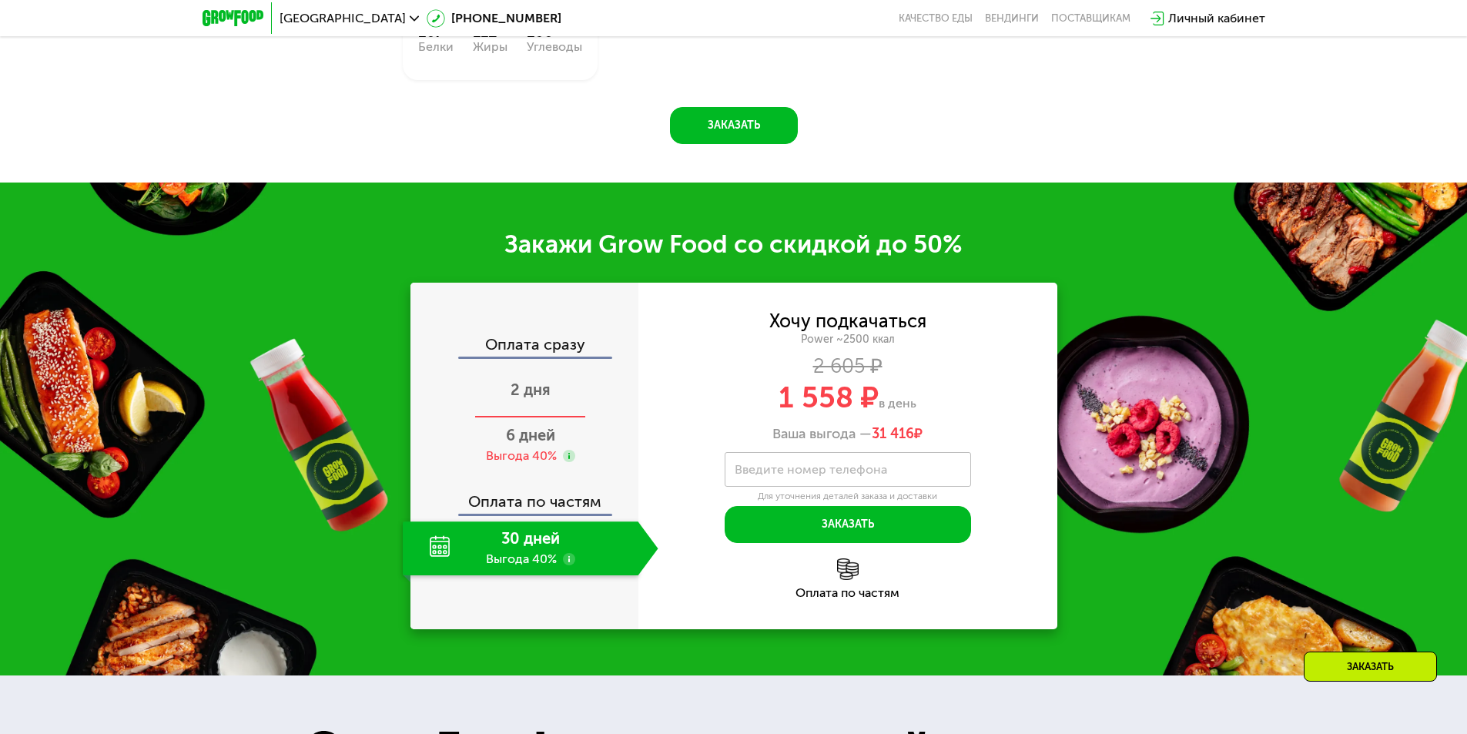
click at [535, 393] on span "2 дня" at bounding box center [531, 389] width 40 height 18
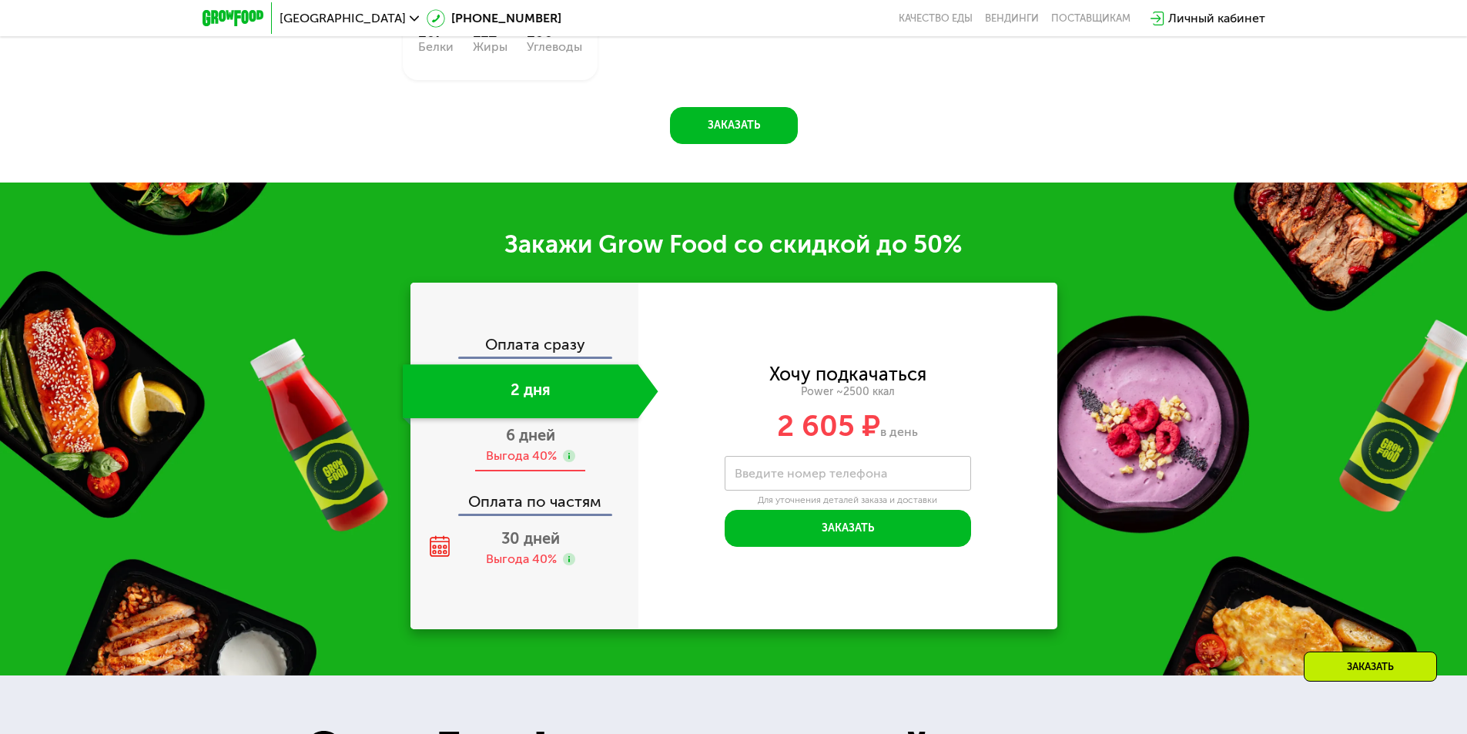
click at [529, 442] on span "6 дней" at bounding box center [530, 435] width 49 height 18
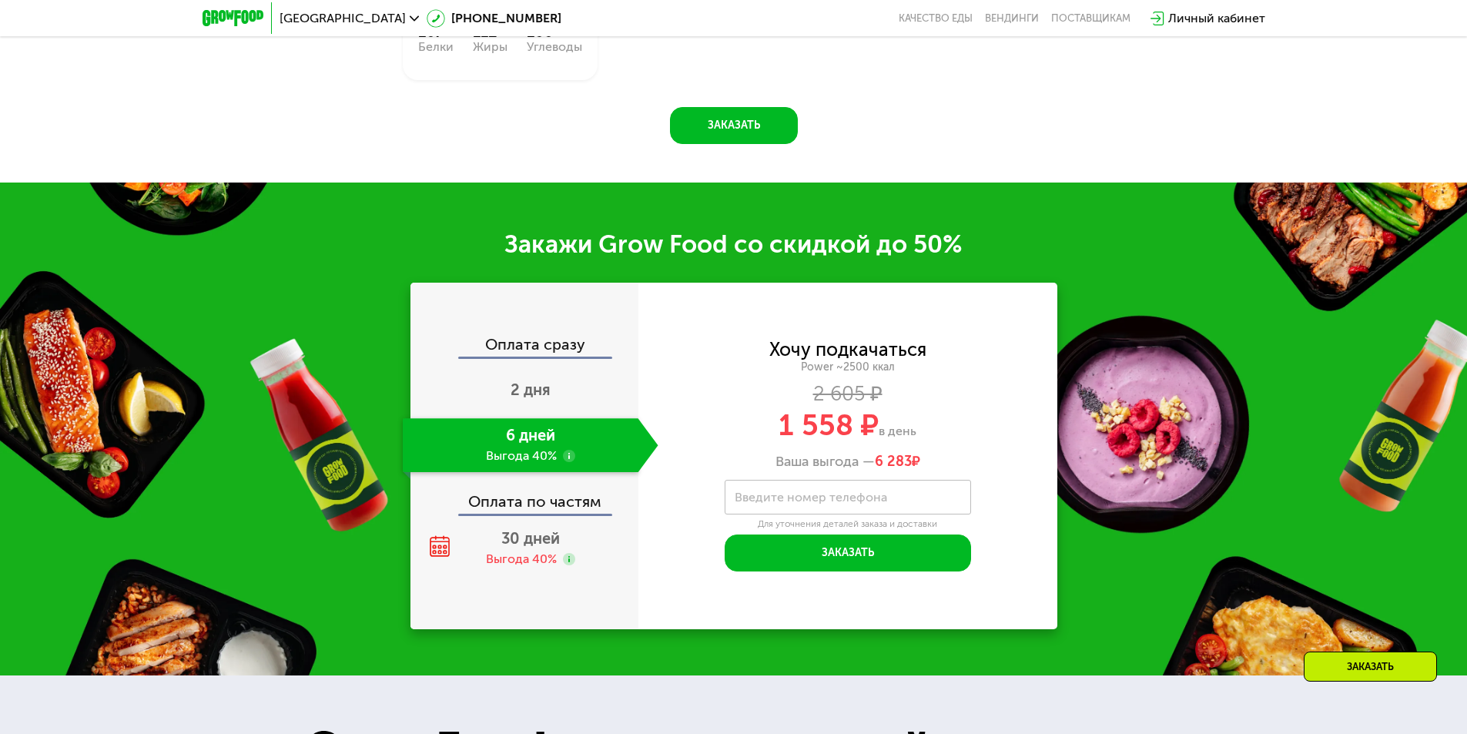
click at [523, 507] on div "Оплата по частям" at bounding box center [525, 495] width 226 height 35
click at [523, 554] on div "30 дней Выгода 40%" at bounding box center [531, 548] width 256 height 54
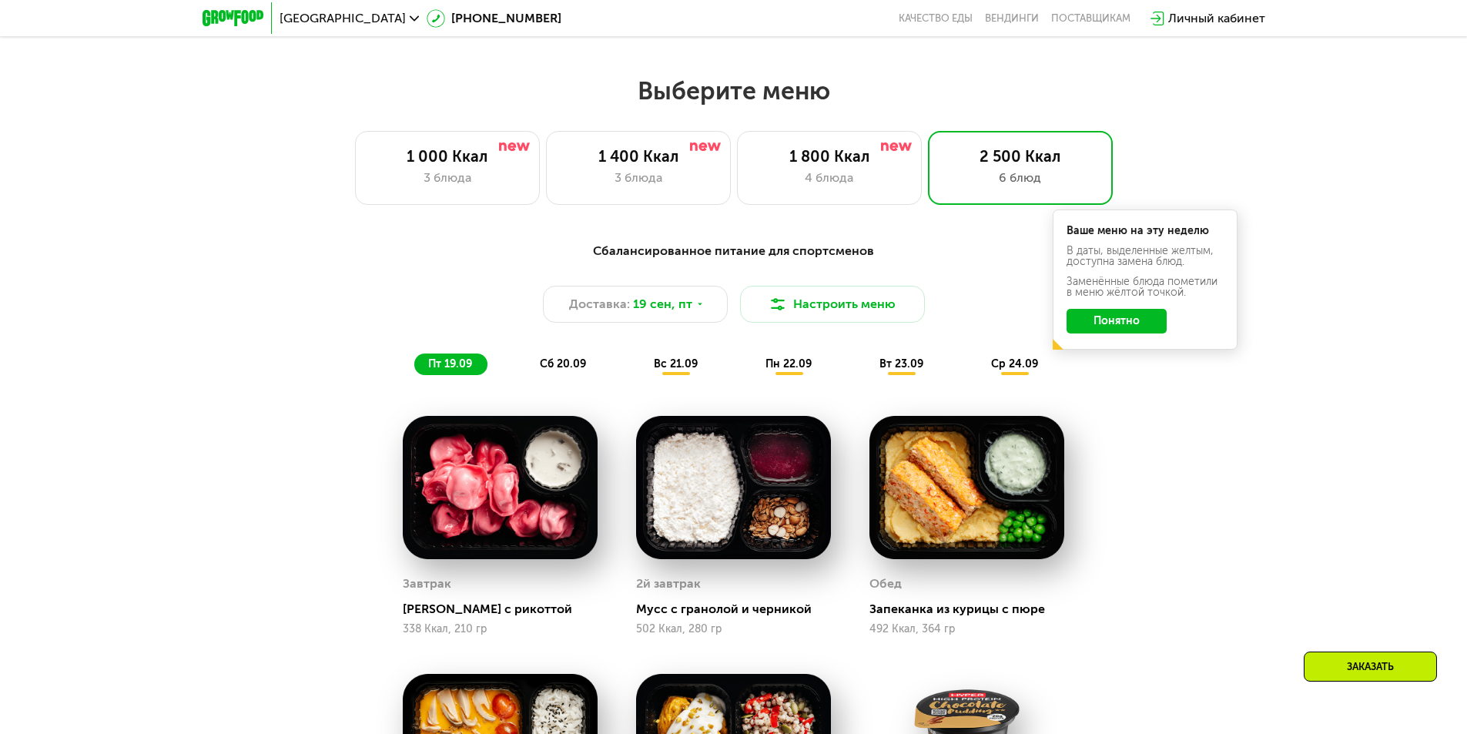
scroll to position [1155, 0]
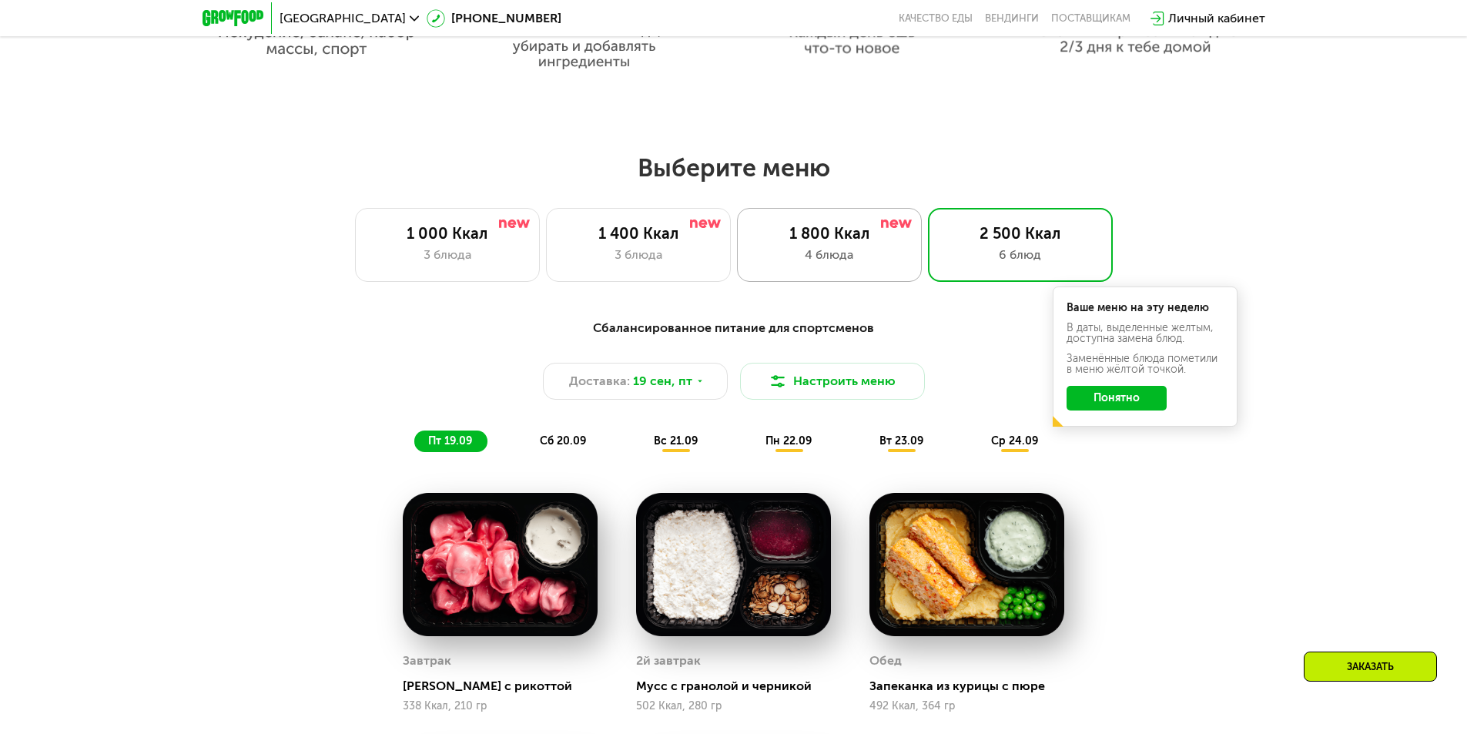
click at [823, 263] on div "4 блюда" at bounding box center [829, 255] width 152 height 18
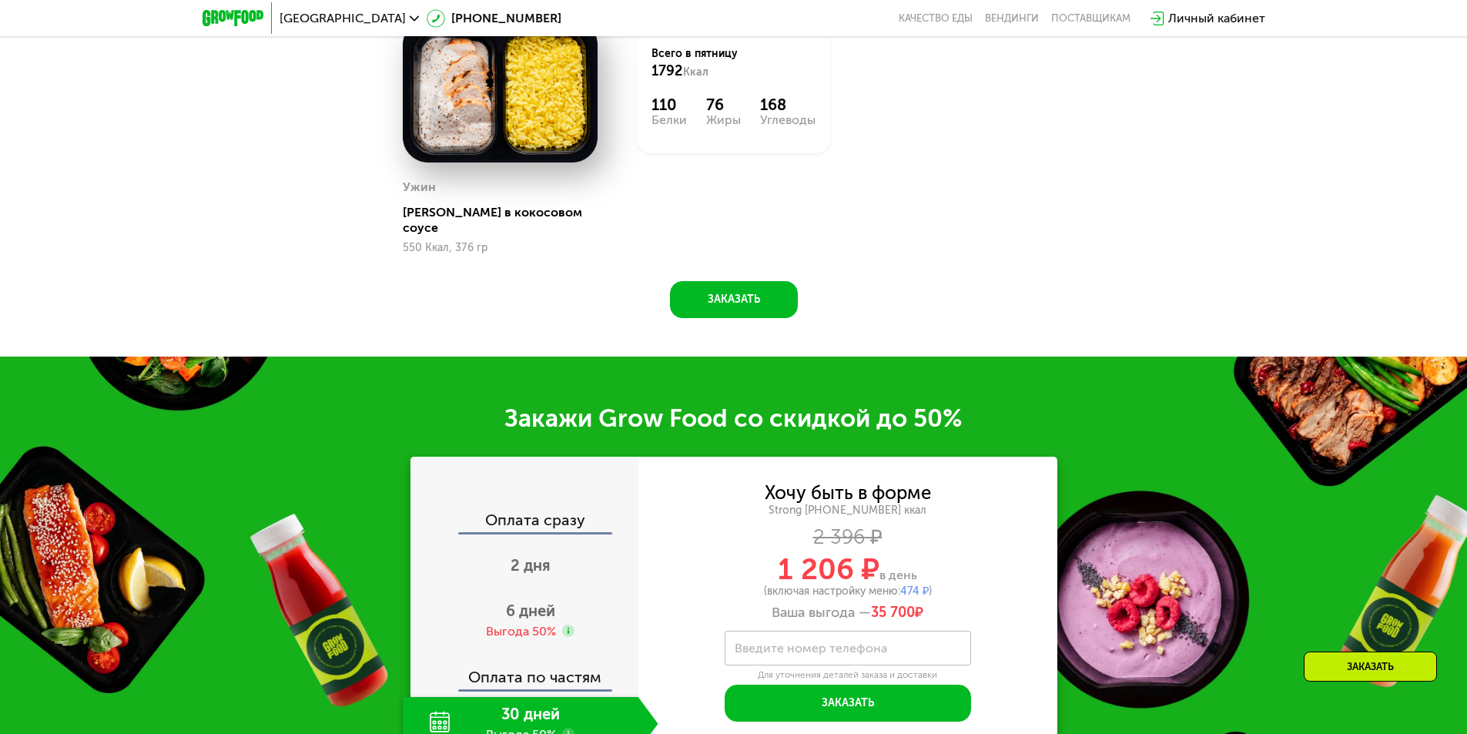
scroll to position [2233, 0]
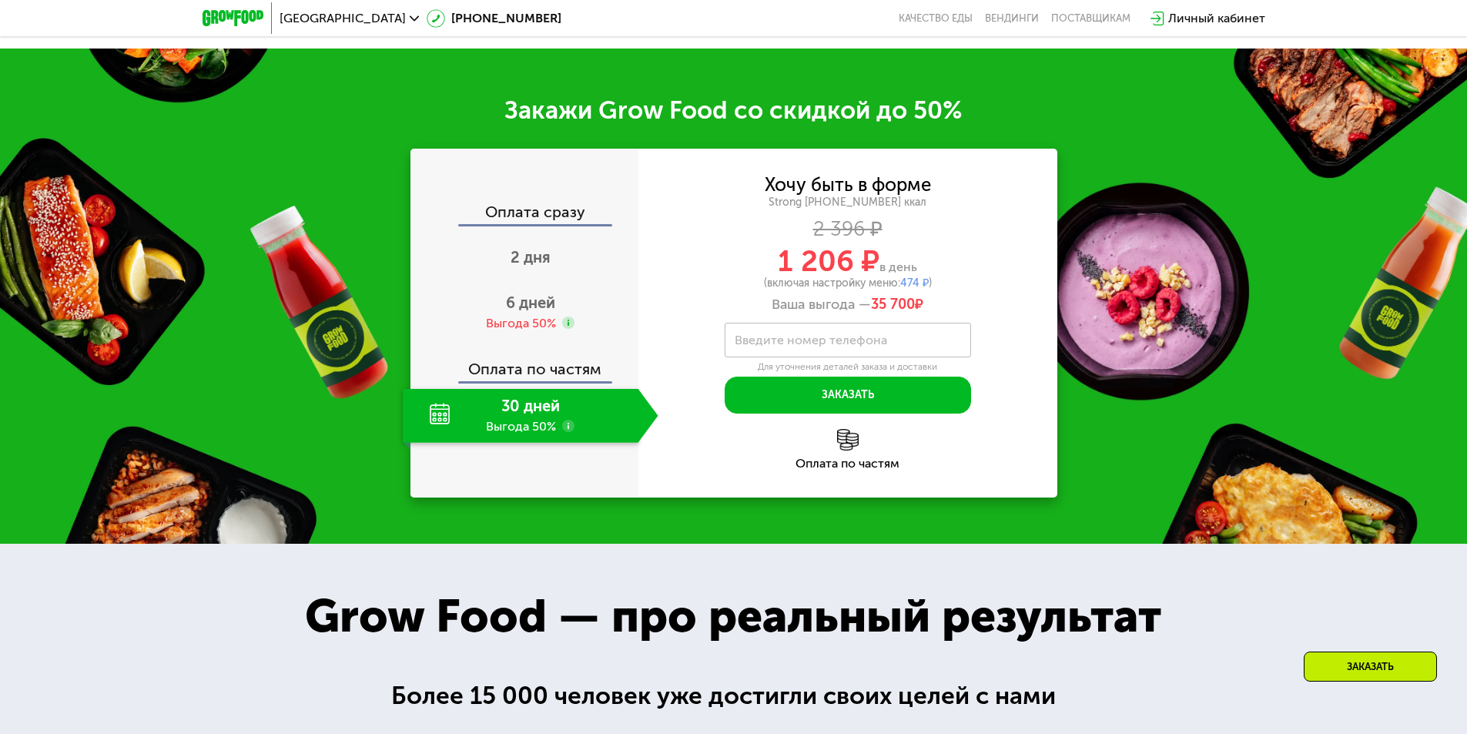
click at [529, 187] on div "Оплата сразу 2 дня 6 дней Выгода 50% Оплата по частям 30 дней Выгода 50%" at bounding box center [524, 323] width 228 height 349
click at [529, 204] on div "Оплата сразу" at bounding box center [525, 214] width 226 height 20
click at [531, 256] on span "2 дня" at bounding box center [531, 257] width 40 height 18
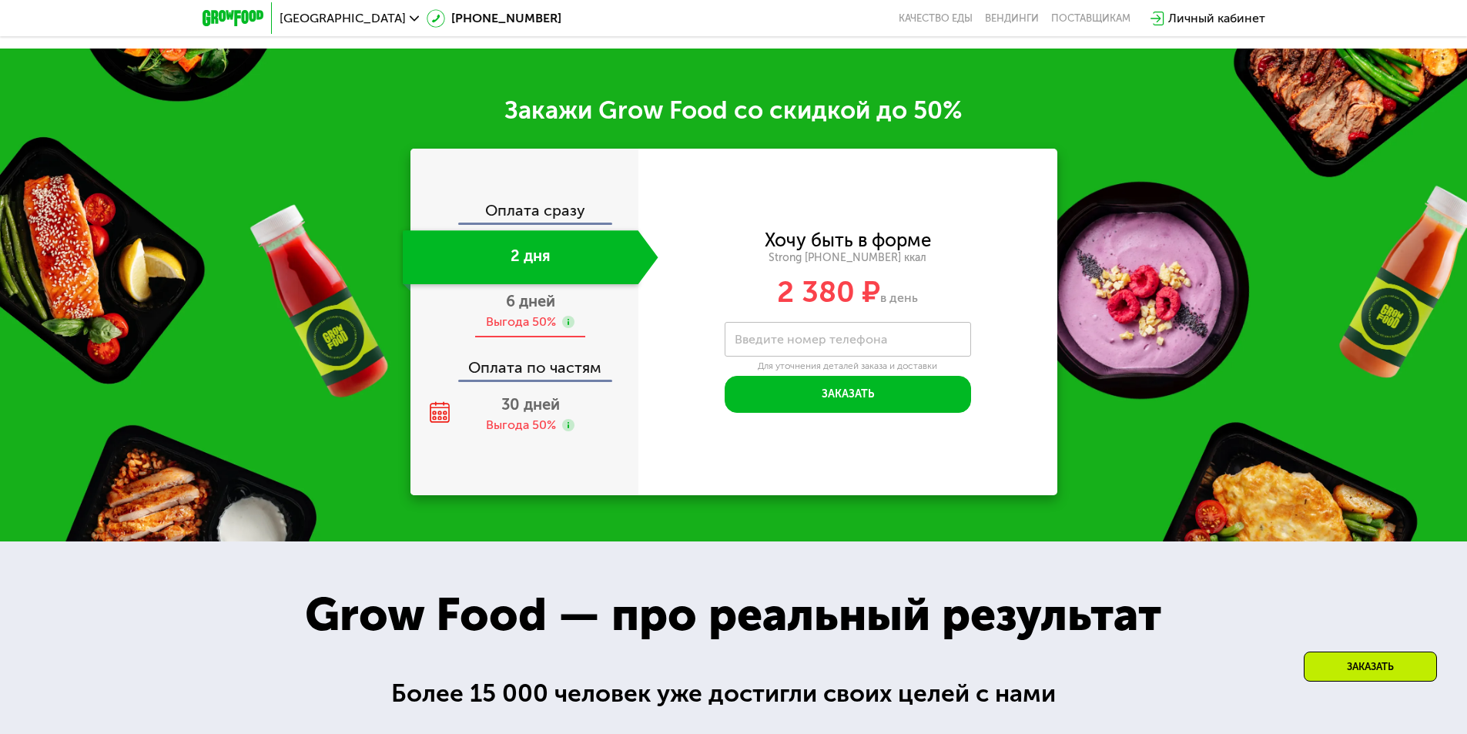
click at [532, 294] on span "6 дней" at bounding box center [530, 301] width 49 height 18
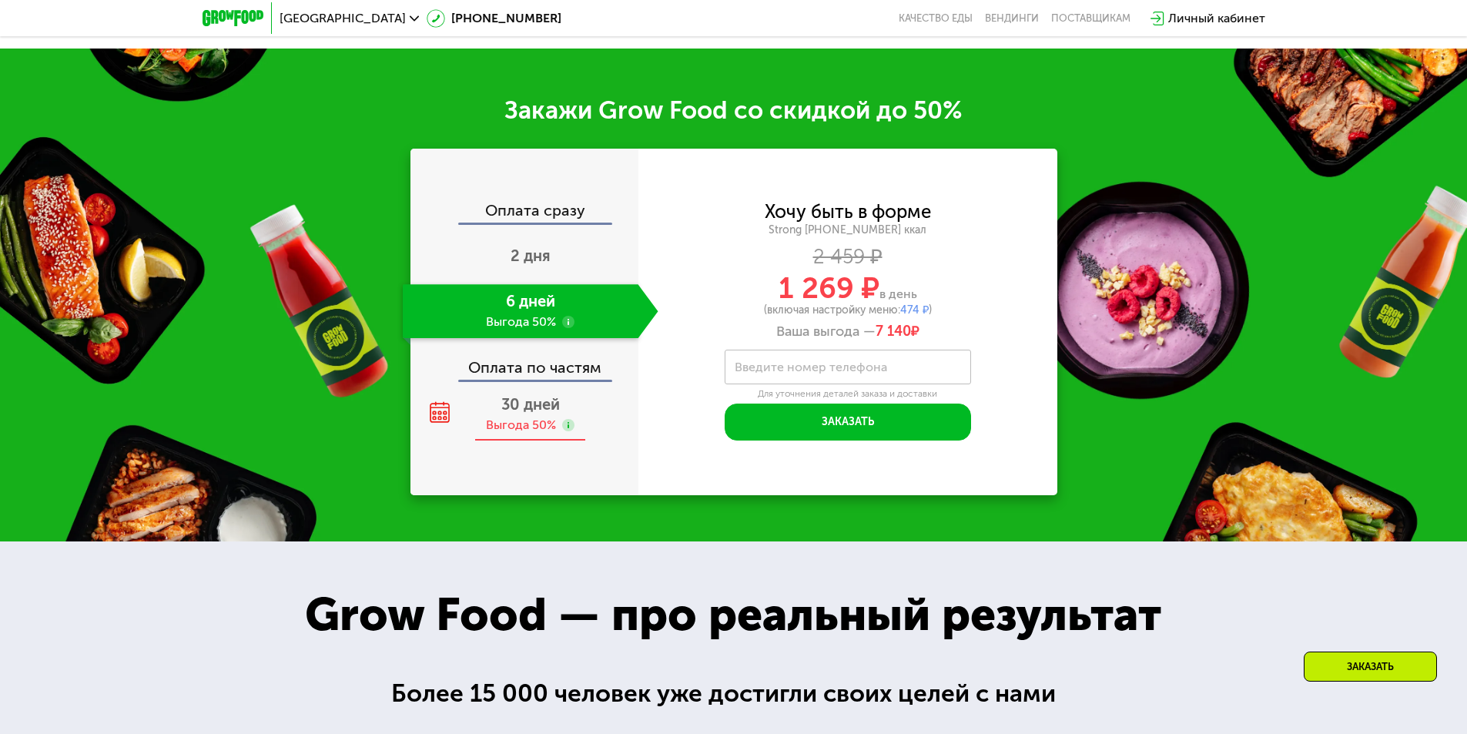
click at [518, 417] on div "Выгода 50%" at bounding box center [521, 425] width 70 height 17
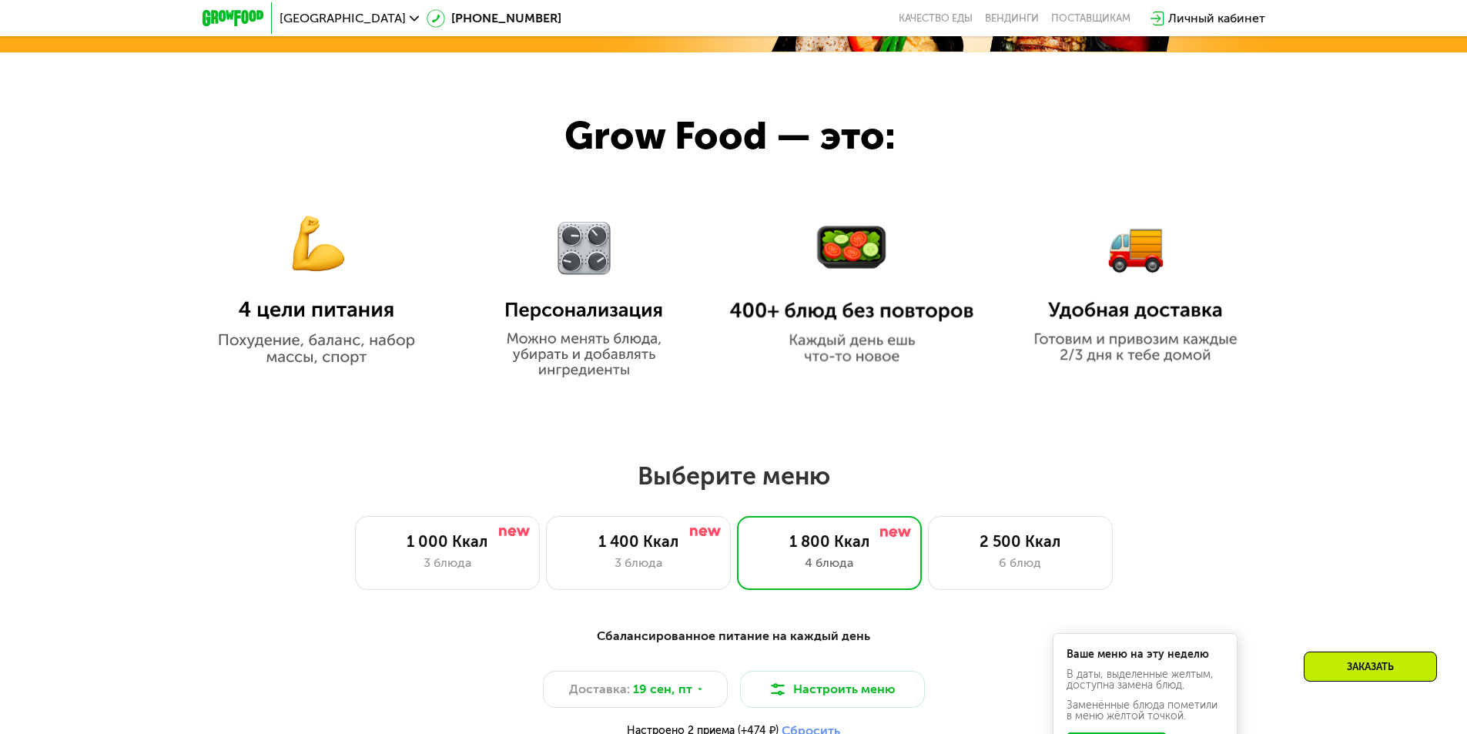
scroll to position [1232, 0]
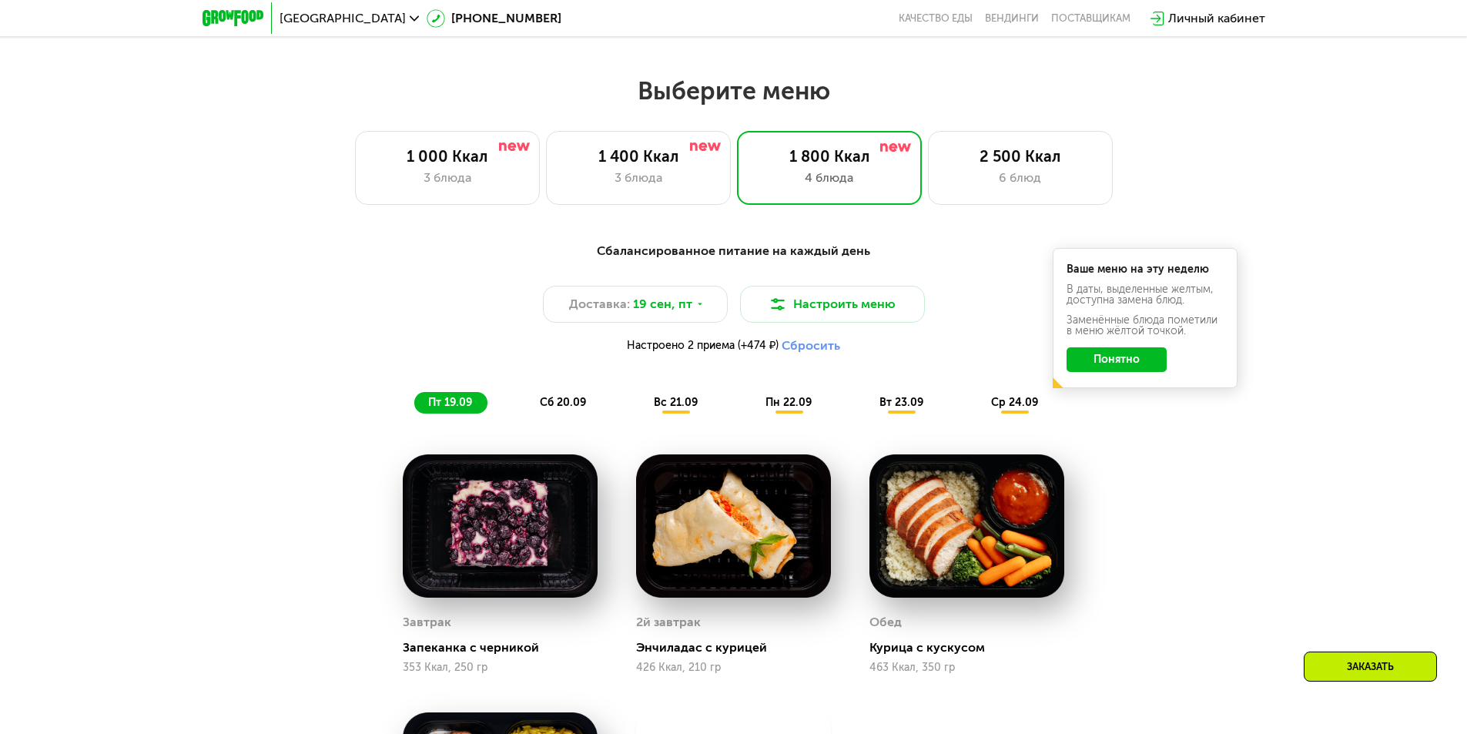
click at [1351, 678] on div "Заказать" at bounding box center [1370, 666] width 133 height 30
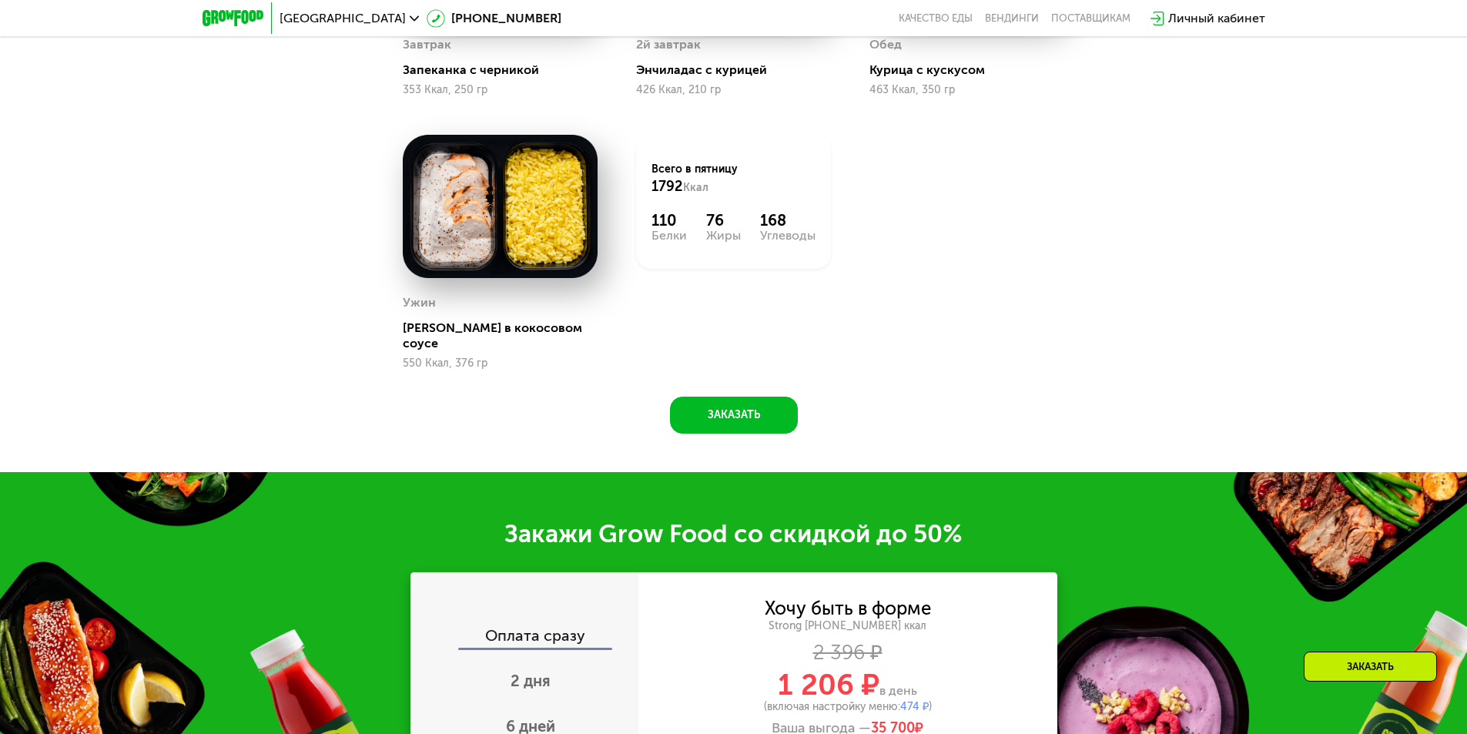
scroll to position [1579, 0]
